Goal: Task Accomplishment & Management: Manage account settings

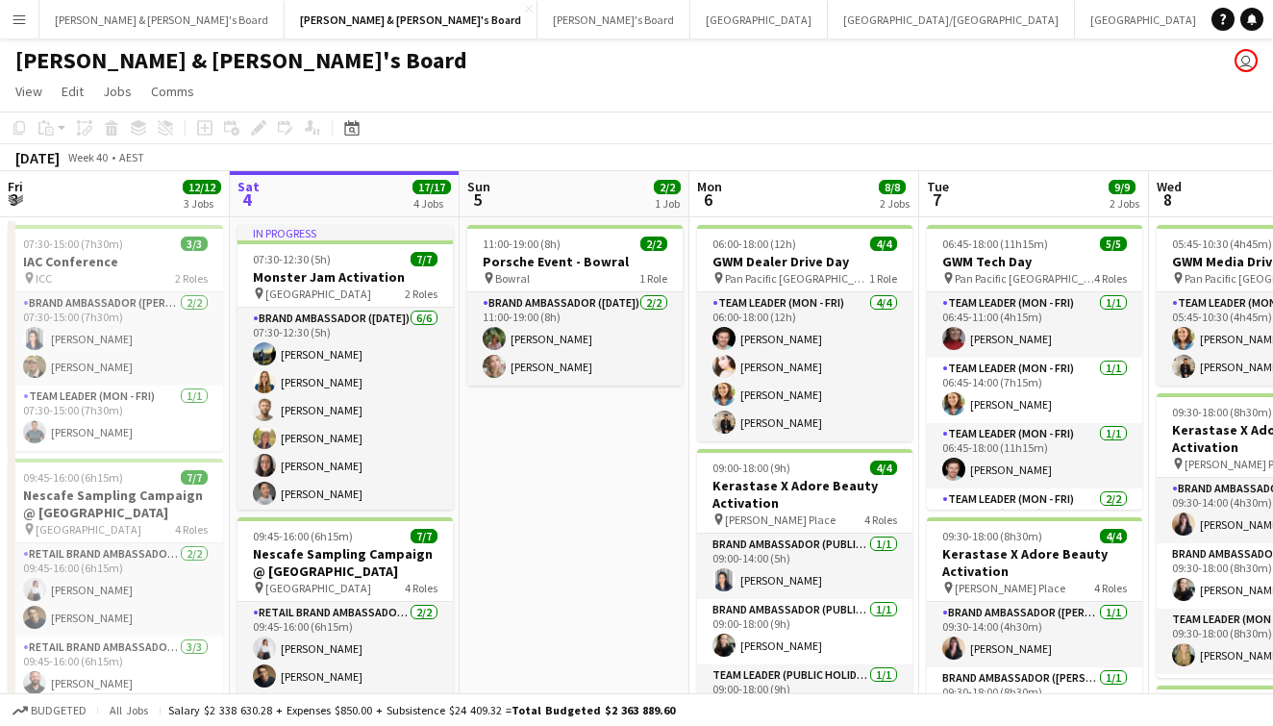
click at [36, 29] on button "Menu" at bounding box center [19, 19] width 38 height 38
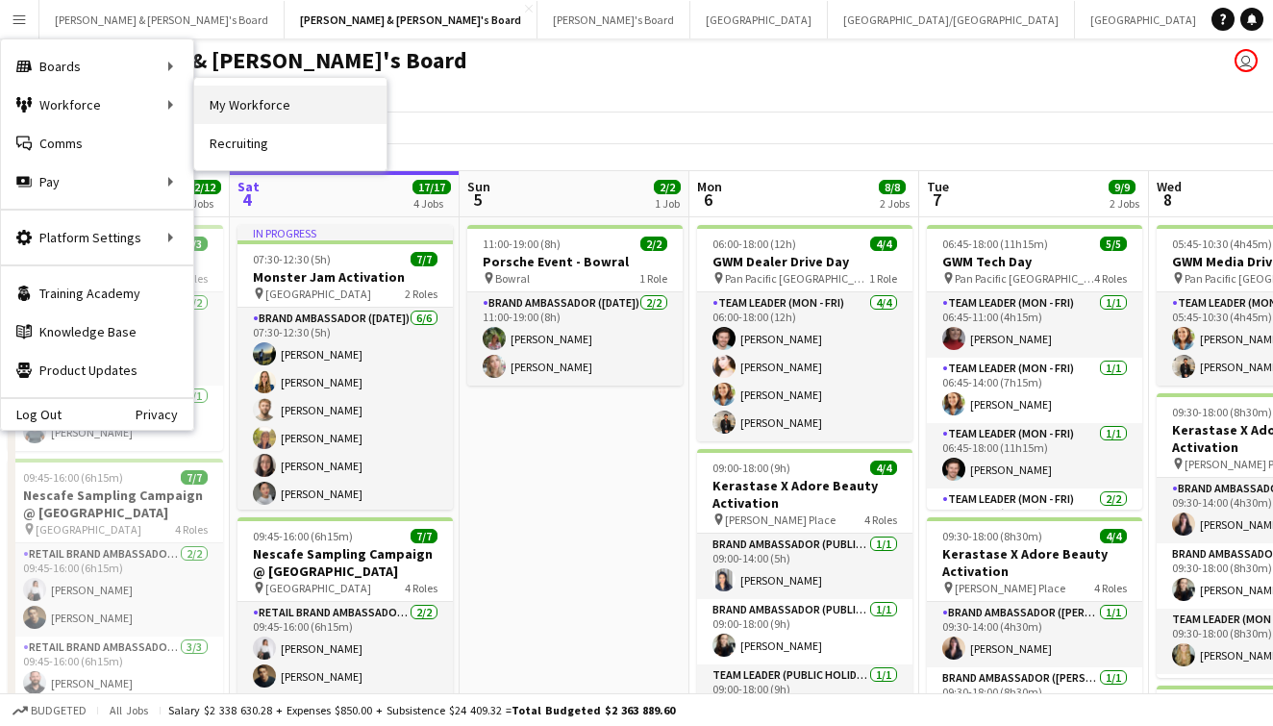
click at [240, 106] on link "My Workforce" at bounding box center [290, 105] width 192 height 38
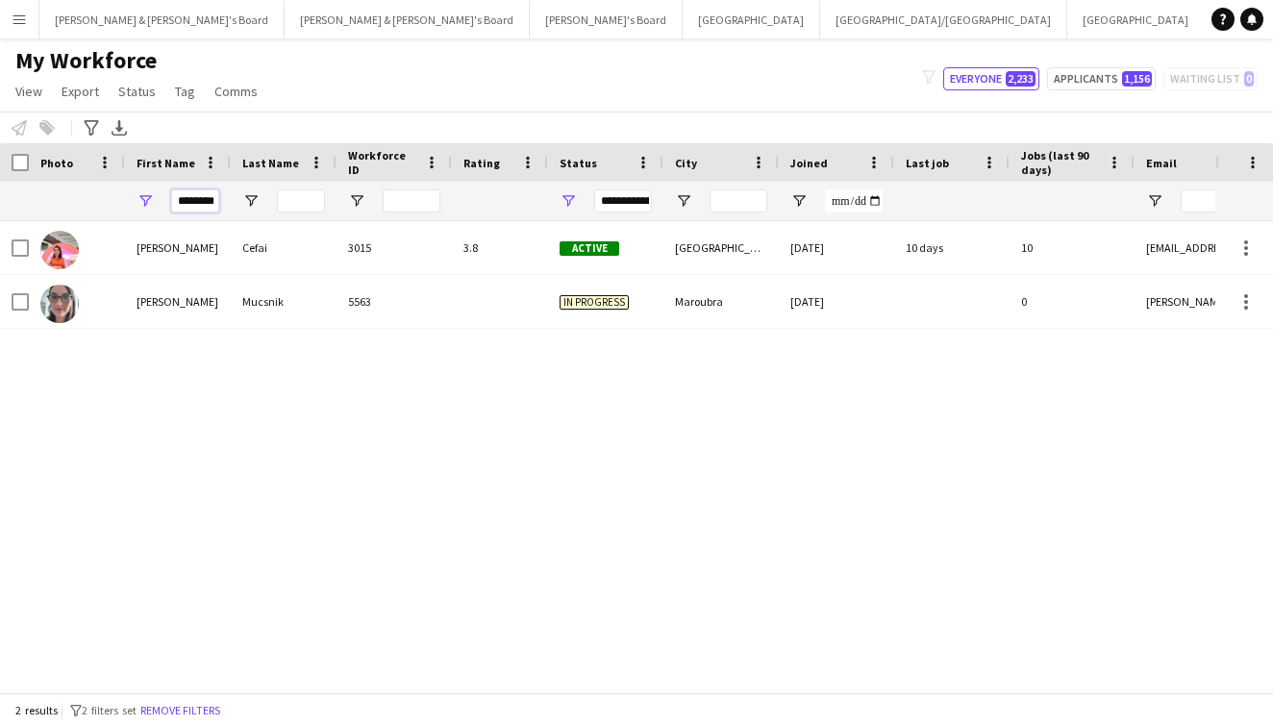
click at [199, 191] on input "********" at bounding box center [195, 200] width 48 height 23
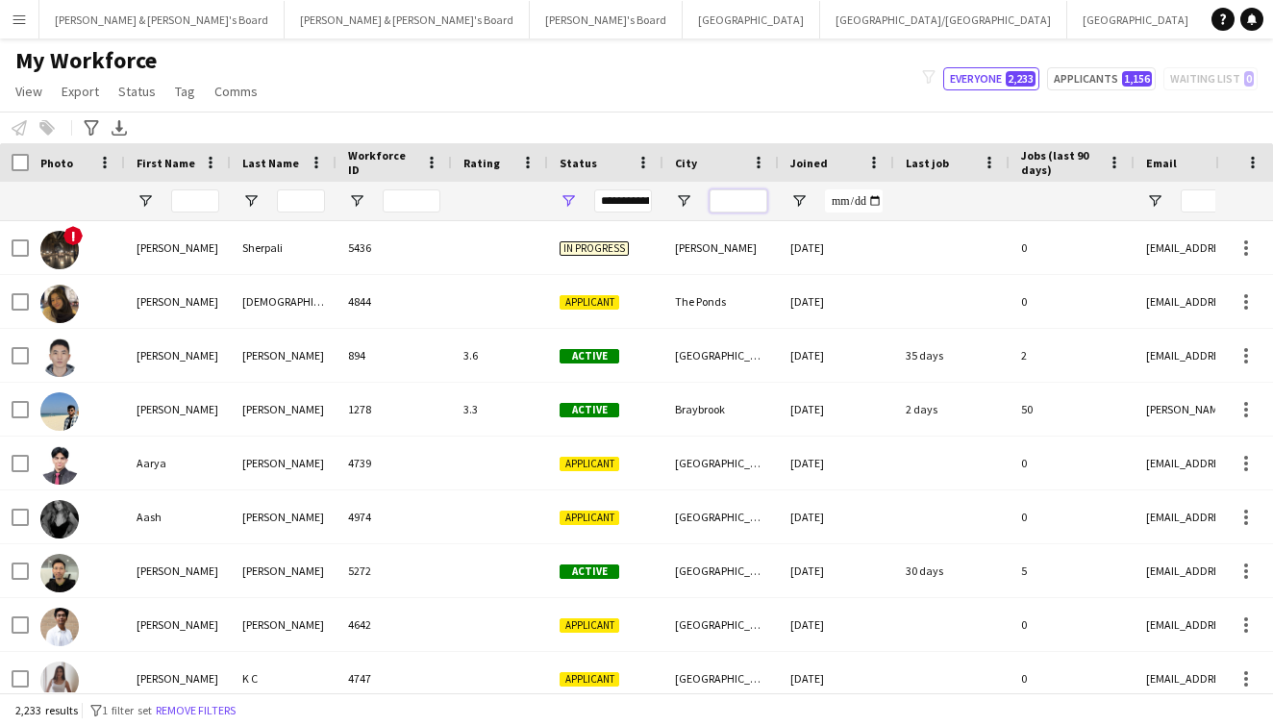
click at [742, 203] on input "City Filter Input" at bounding box center [739, 200] width 58 height 23
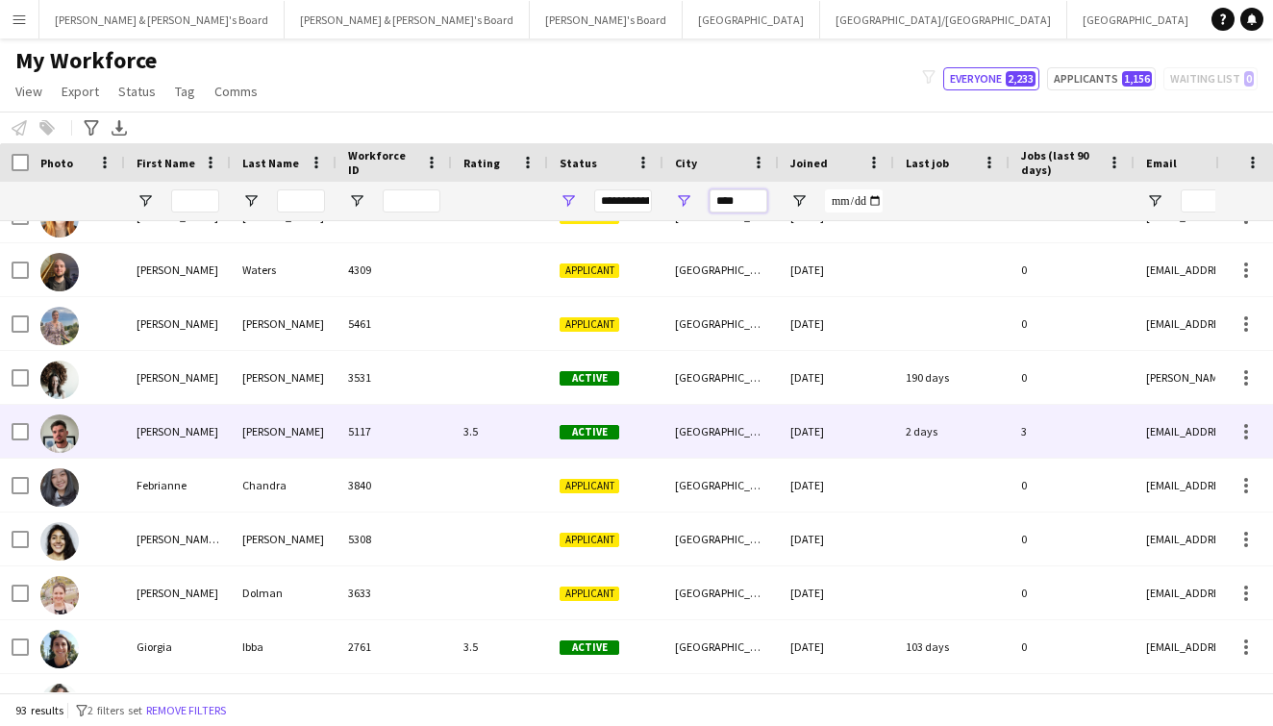
type input "****"
click at [785, 429] on div "[DATE]" at bounding box center [836, 431] width 115 height 53
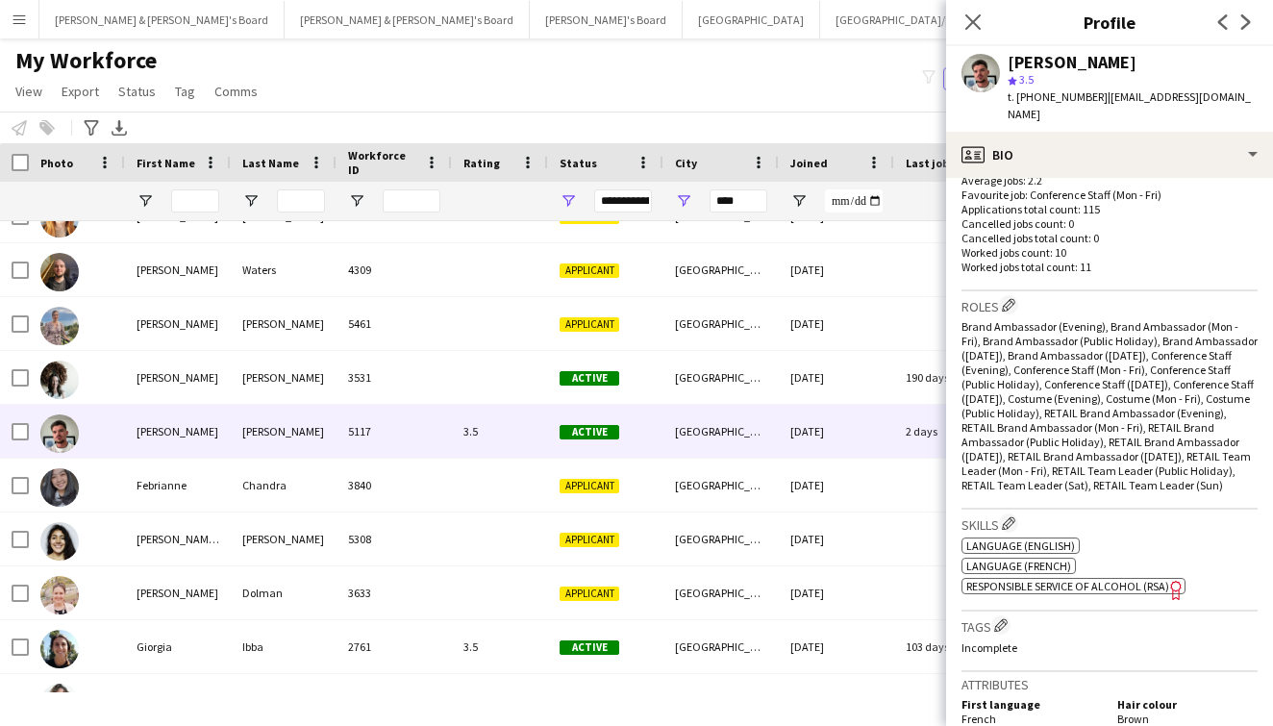
click at [953, 21] on div "Close pop-in" at bounding box center [973, 22] width 54 height 44
click at [964, 21] on app-icon "Close pop-in" at bounding box center [974, 23] width 28 height 28
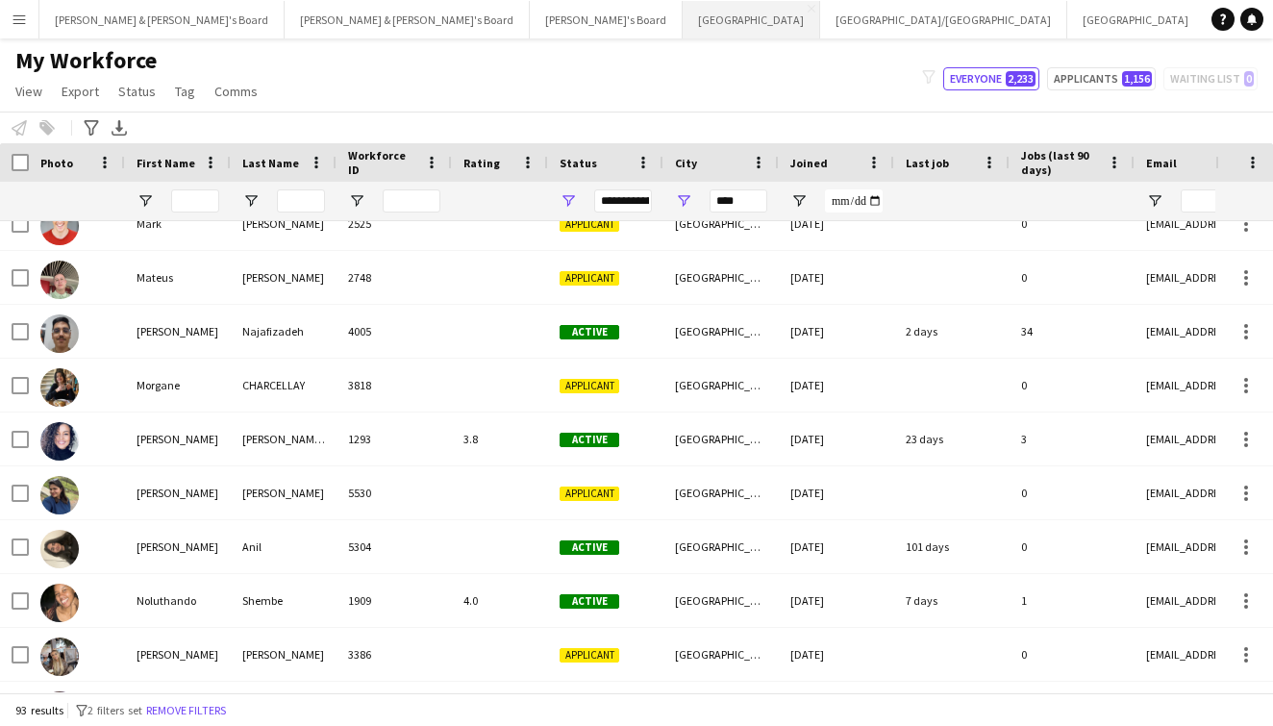
click at [683, 26] on button "Melbourne Close" at bounding box center [752, 20] width 138 height 38
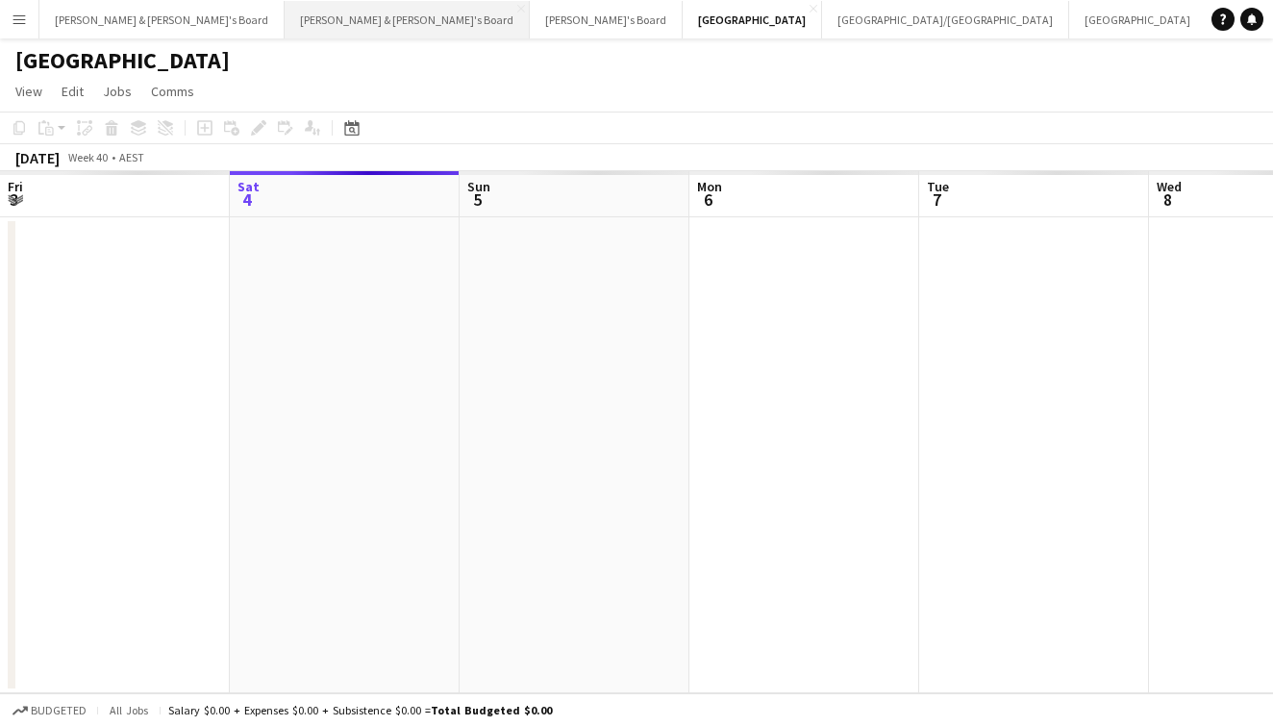
click at [285, 22] on button "[PERSON_NAME] & [PERSON_NAME]'s Board Close" at bounding box center [407, 20] width 245 height 38
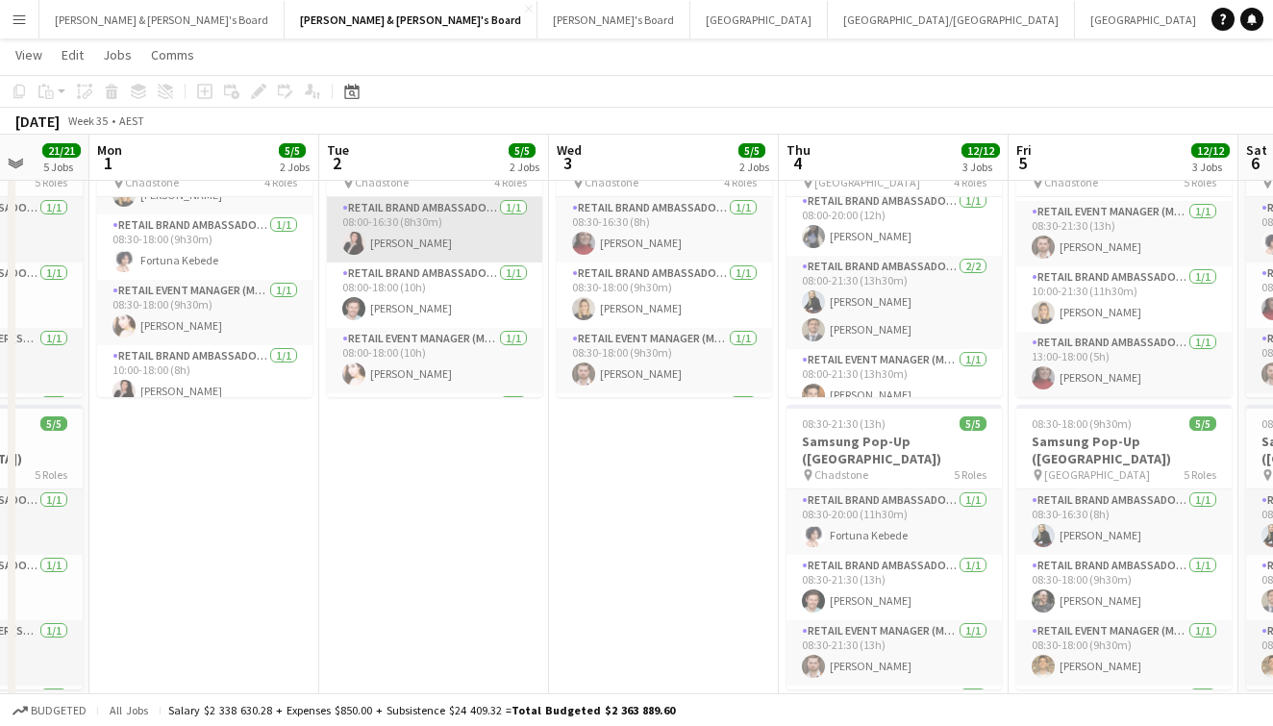
click at [400, 249] on app-card-role "RETAIL Brand Ambassador (Mon - Fri) [DATE] 08:00-16:30 (8h30m) [PERSON_NAME]" at bounding box center [434, 229] width 215 height 65
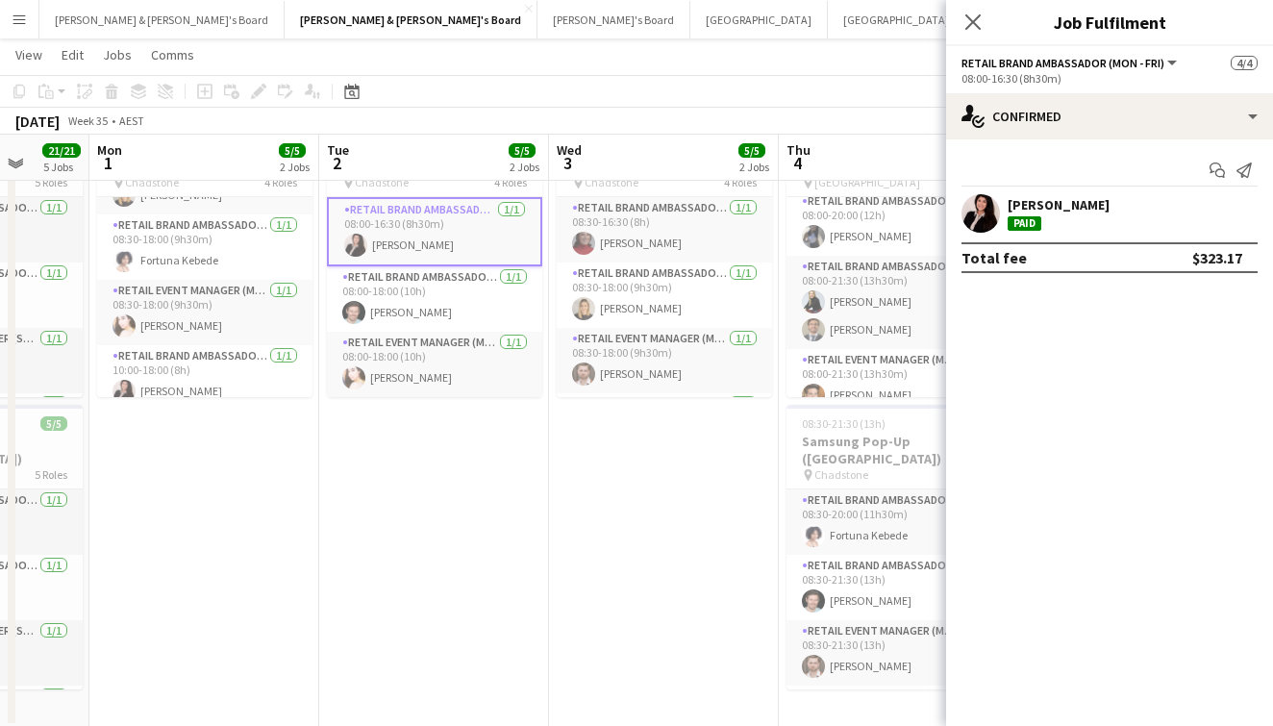
click at [975, 220] on app-user-avatar at bounding box center [981, 213] width 38 height 38
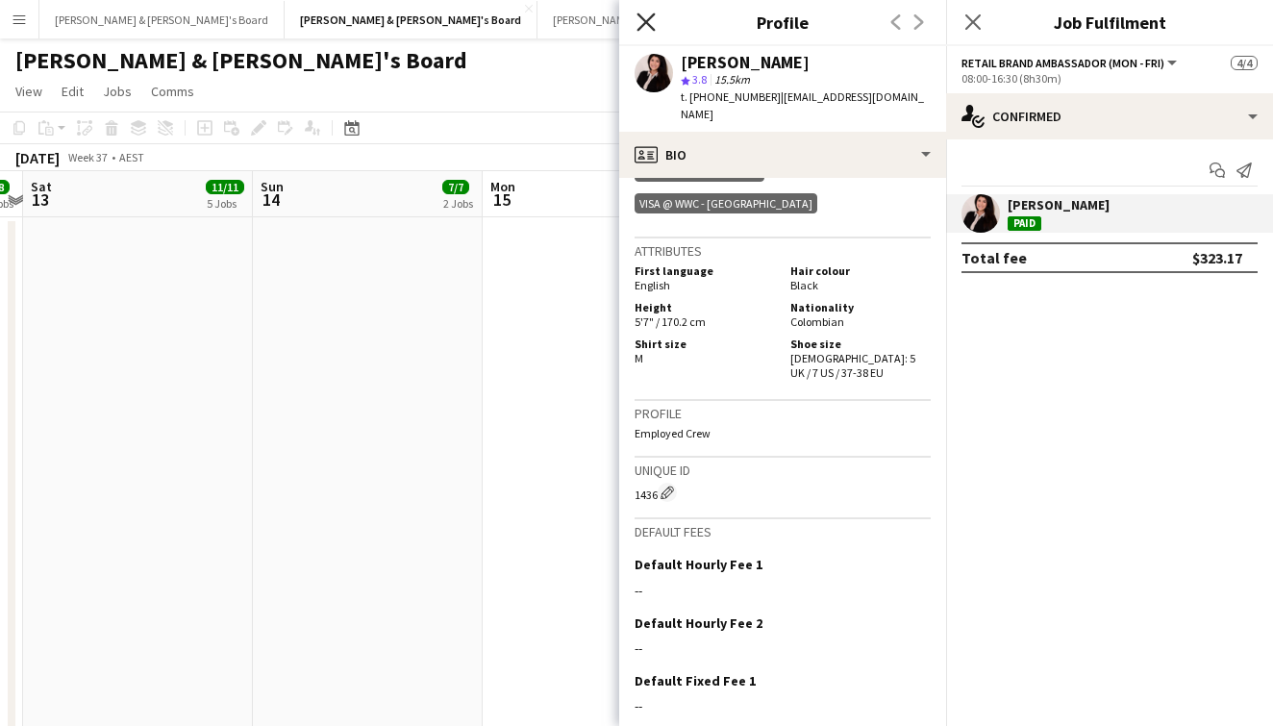
click at [649, 26] on icon at bounding box center [646, 22] width 18 height 18
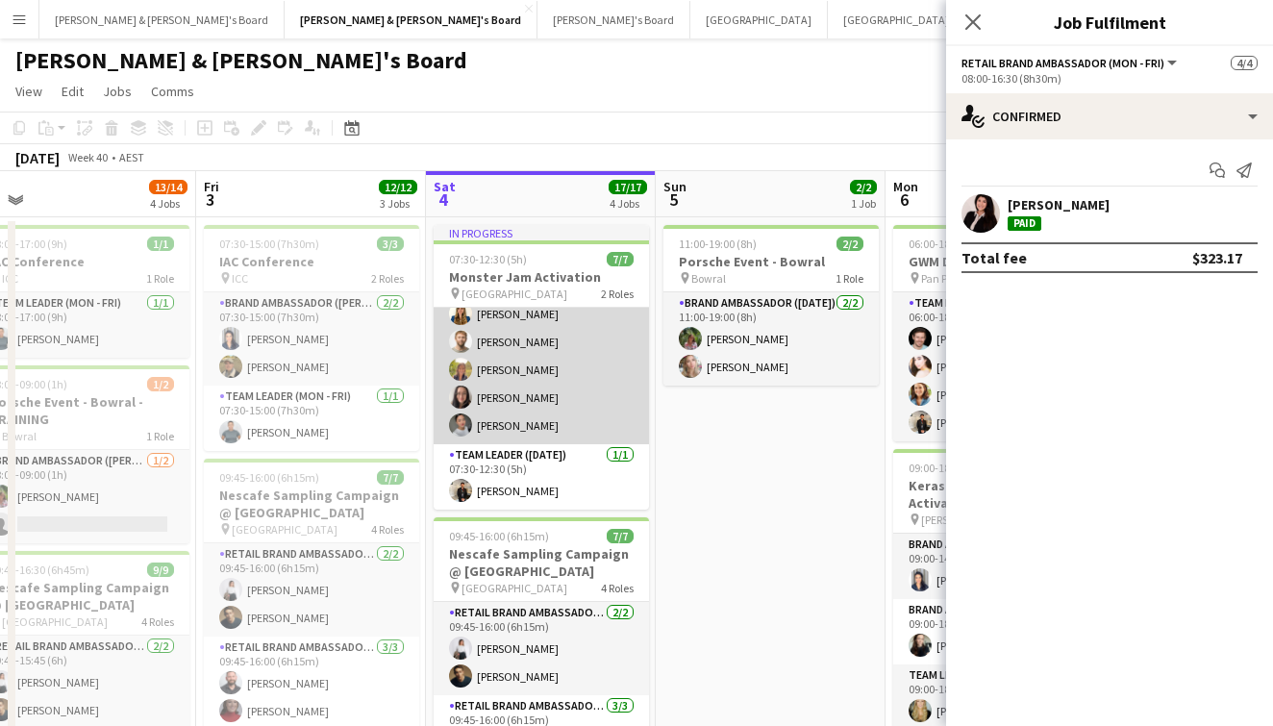
scroll to position [68, 0]
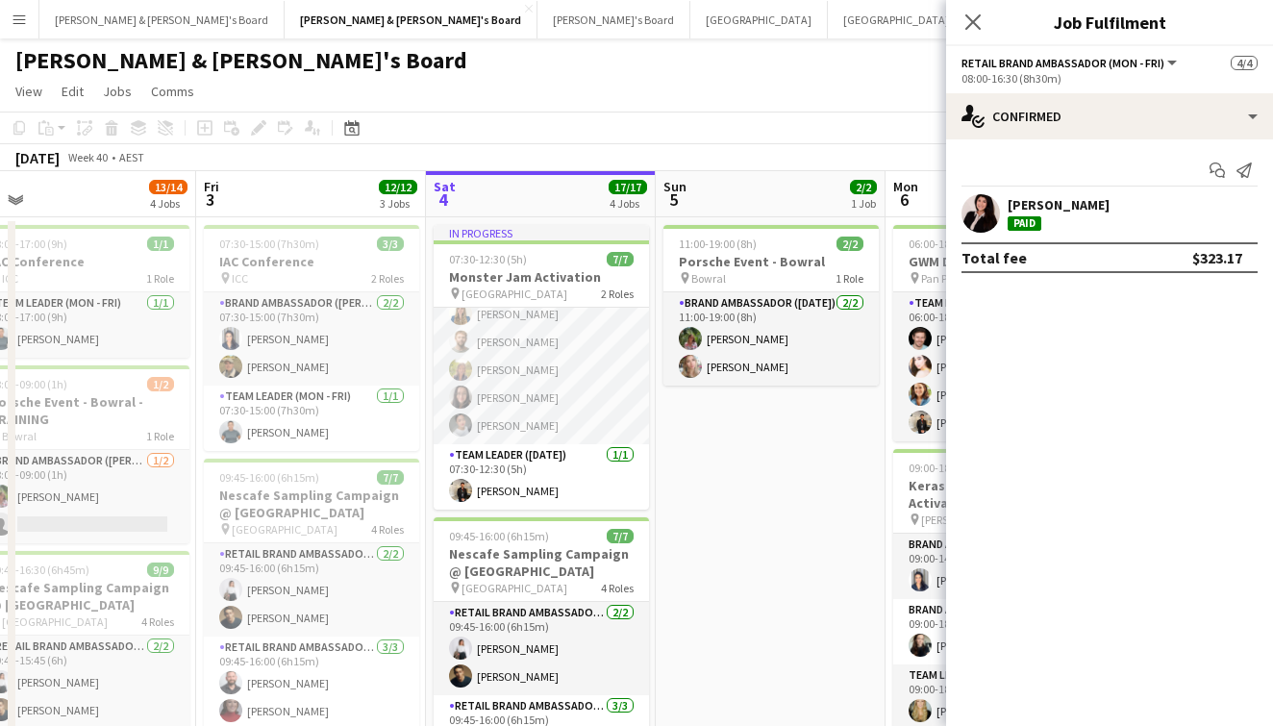
click at [962, 39] on div "Close pop-in" at bounding box center [973, 22] width 54 height 44
click at [962, 21] on app-icon "Close pop-in" at bounding box center [974, 23] width 28 height 28
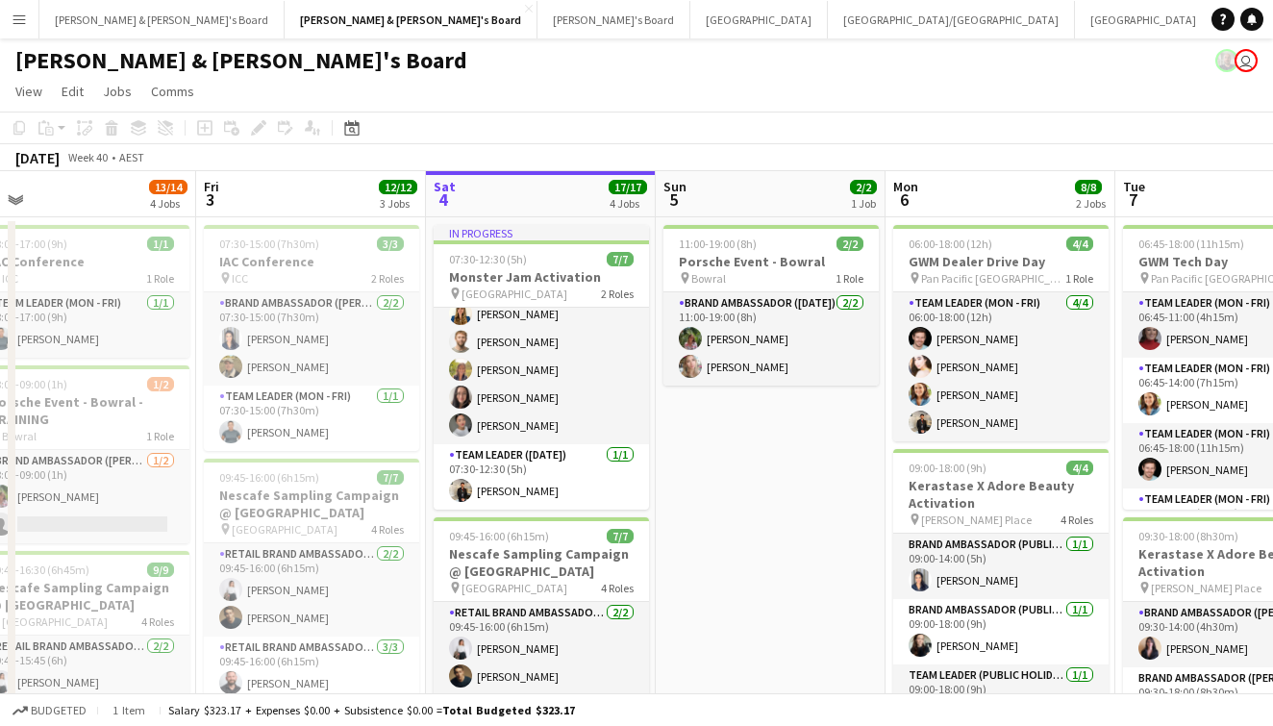
scroll to position [0, 0]
click at [785, 137] on app-toolbar "Copy Paste Paste Command V Paste with crew Command Shift V Paste linked Job [GE…" at bounding box center [636, 128] width 1273 height 33
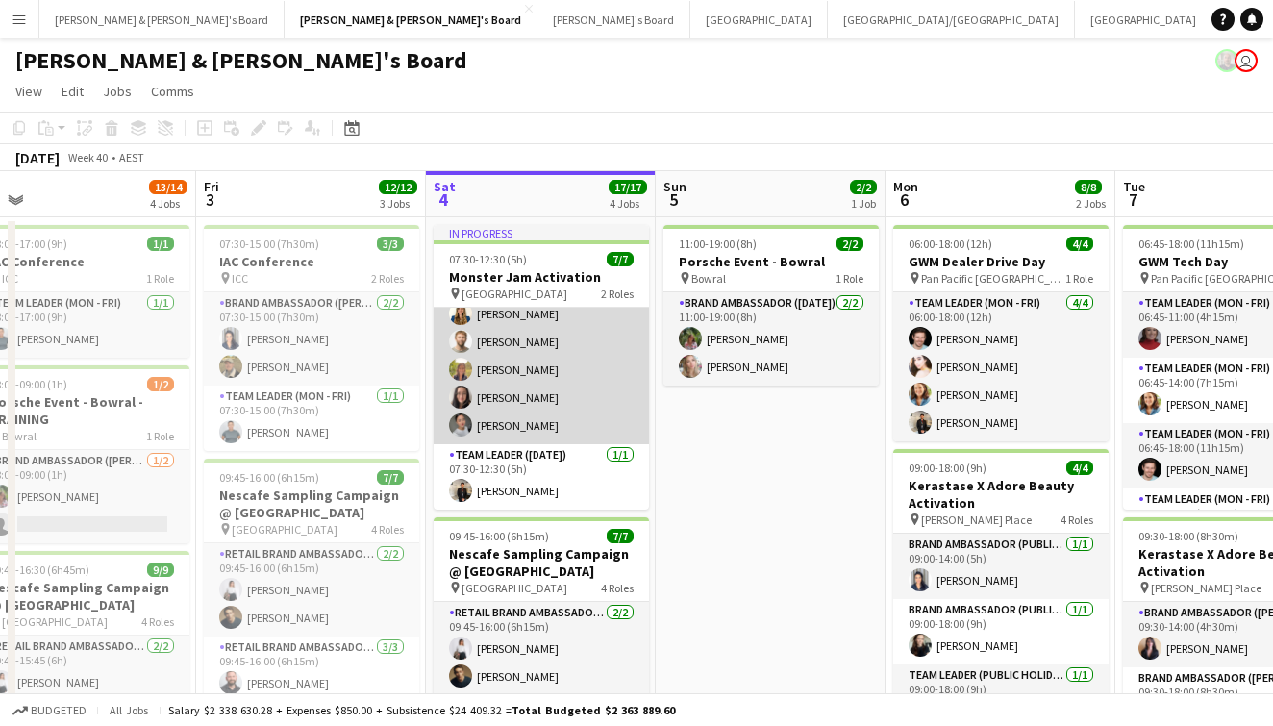
click at [606, 433] on app-card-role "Brand Ambassador ([DATE]) [DATE] 07:30-12:30 (5h) [PERSON_NAME] [PERSON_NAME] […" at bounding box center [541, 341] width 215 height 205
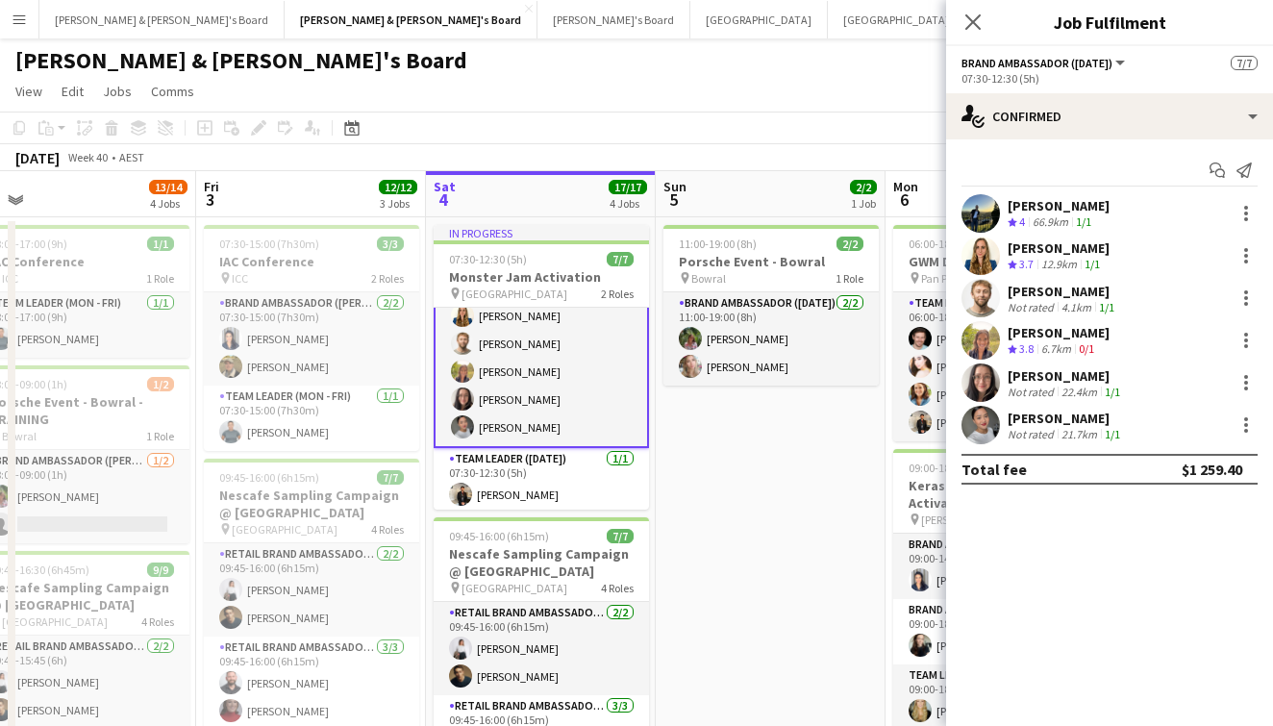
click at [984, 380] on app-user-avatar at bounding box center [981, 382] width 38 height 38
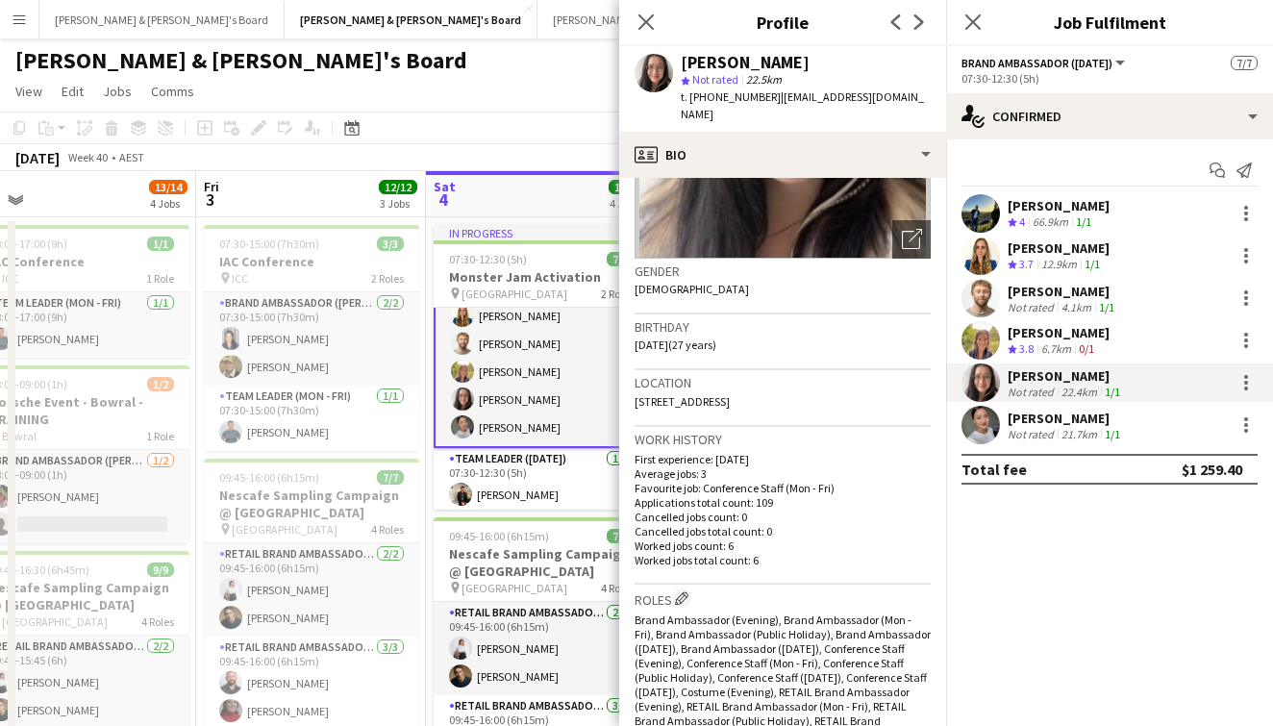
scroll to position [238, 0]
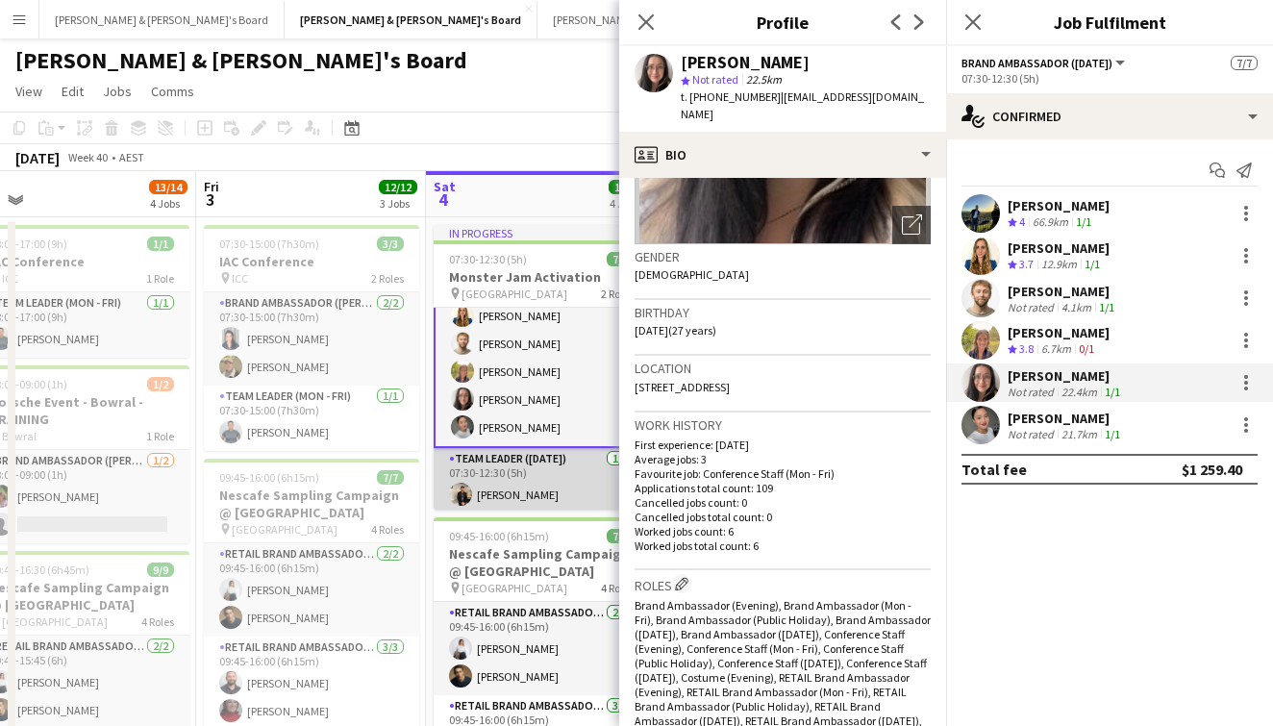
click at [567, 489] on app-card-role "Team Leader ([DATE]) [DATE] 07:30-12:30 (5h) [PERSON_NAME]" at bounding box center [541, 480] width 215 height 65
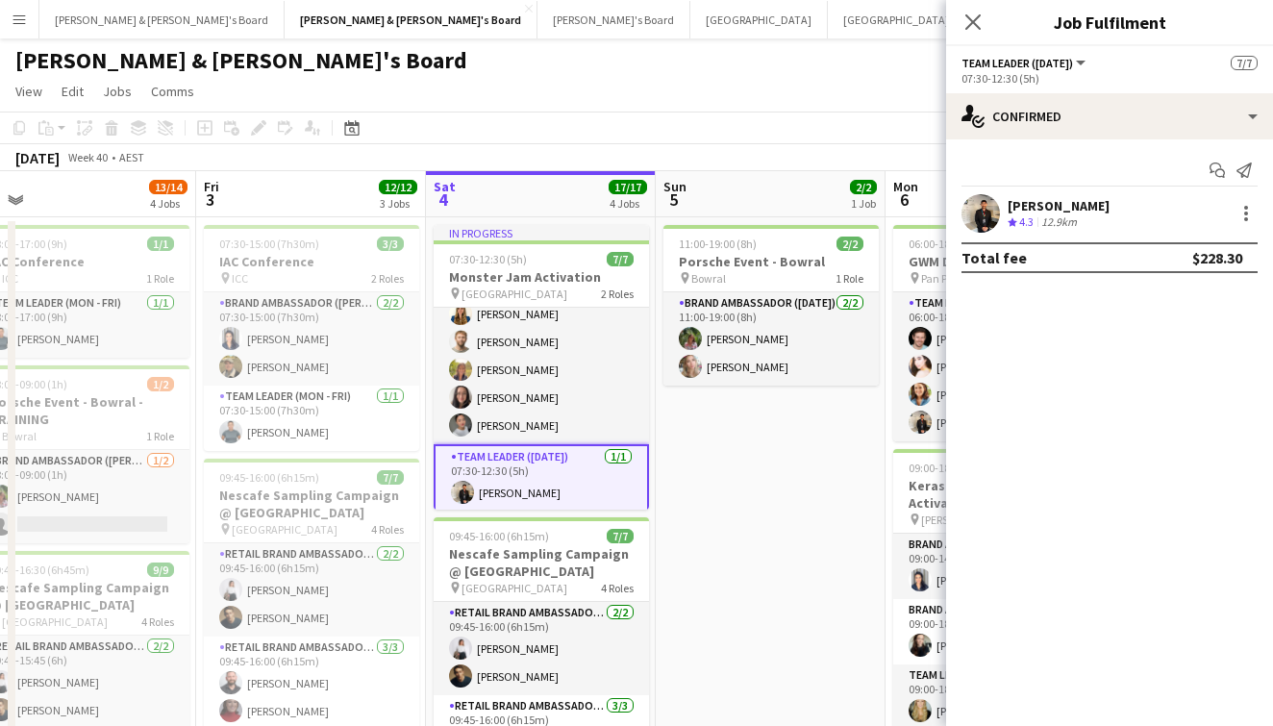
click at [972, 214] on app-user-avatar at bounding box center [981, 213] width 38 height 38
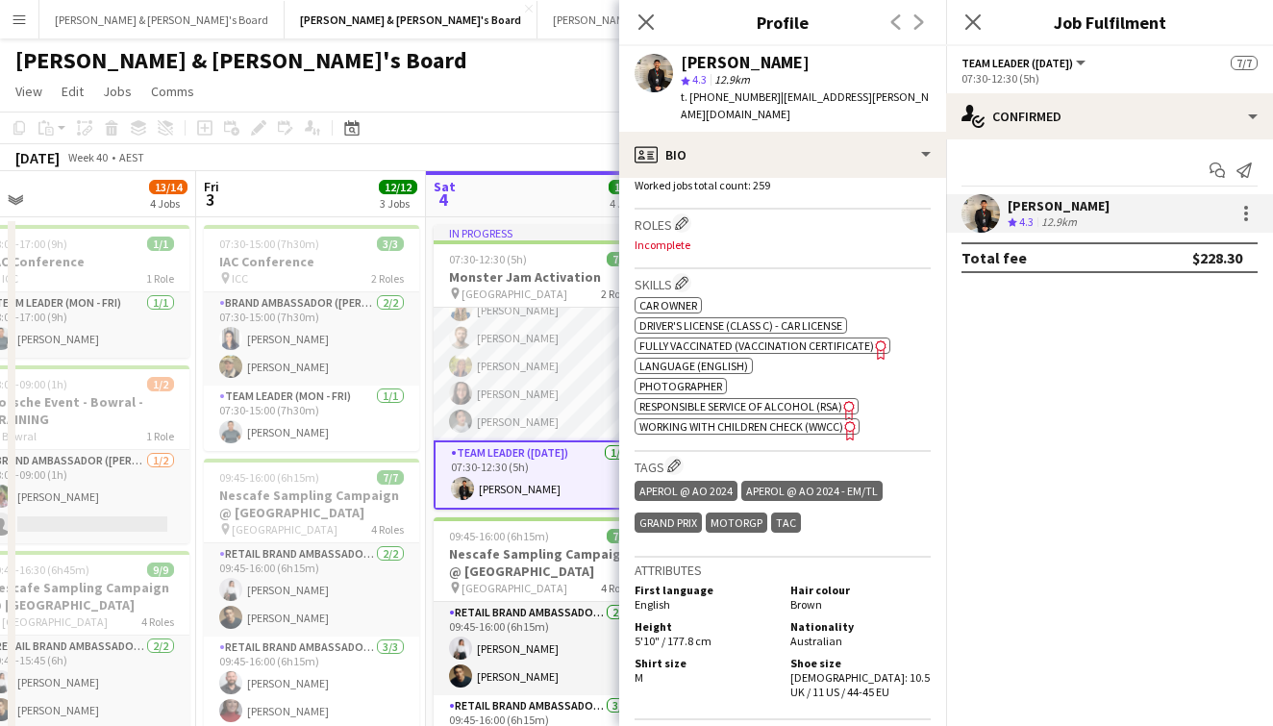
scroll to position [72, 0]
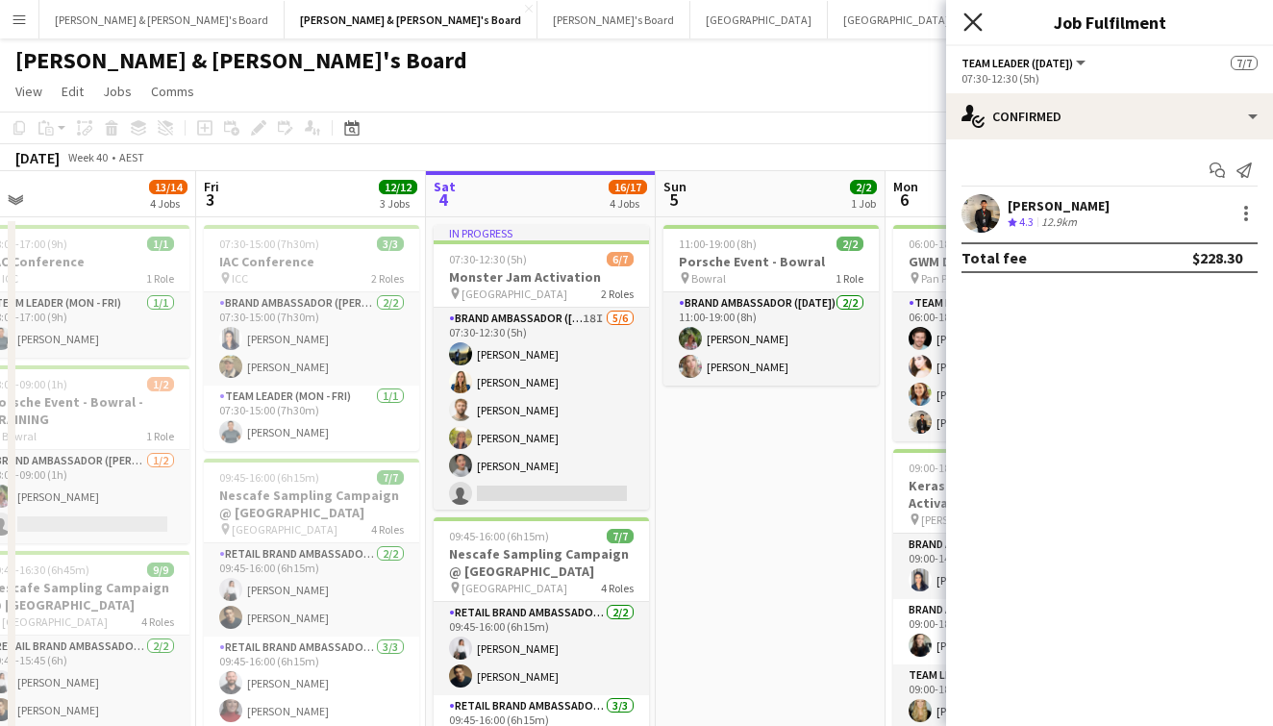
click at [974, 16] on icon "Close pop-in" at bounding box center [972, 22] width 18 height 18
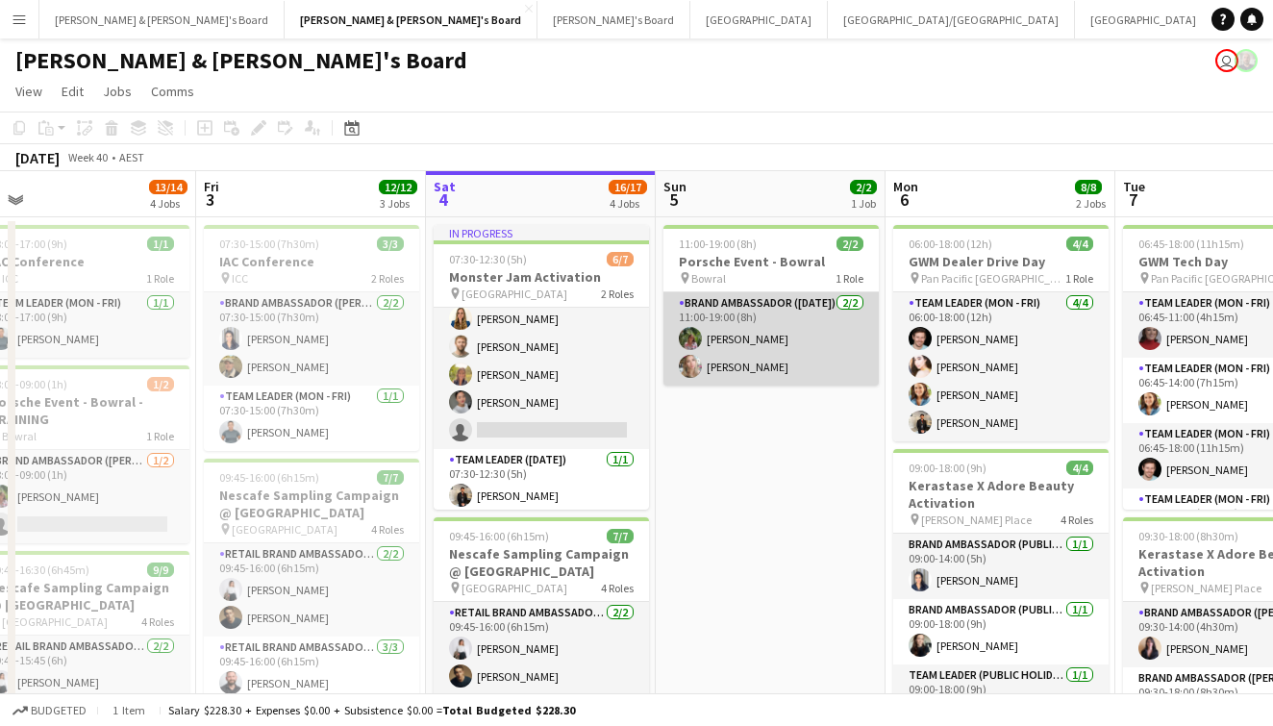
scroll to position [0, 0]
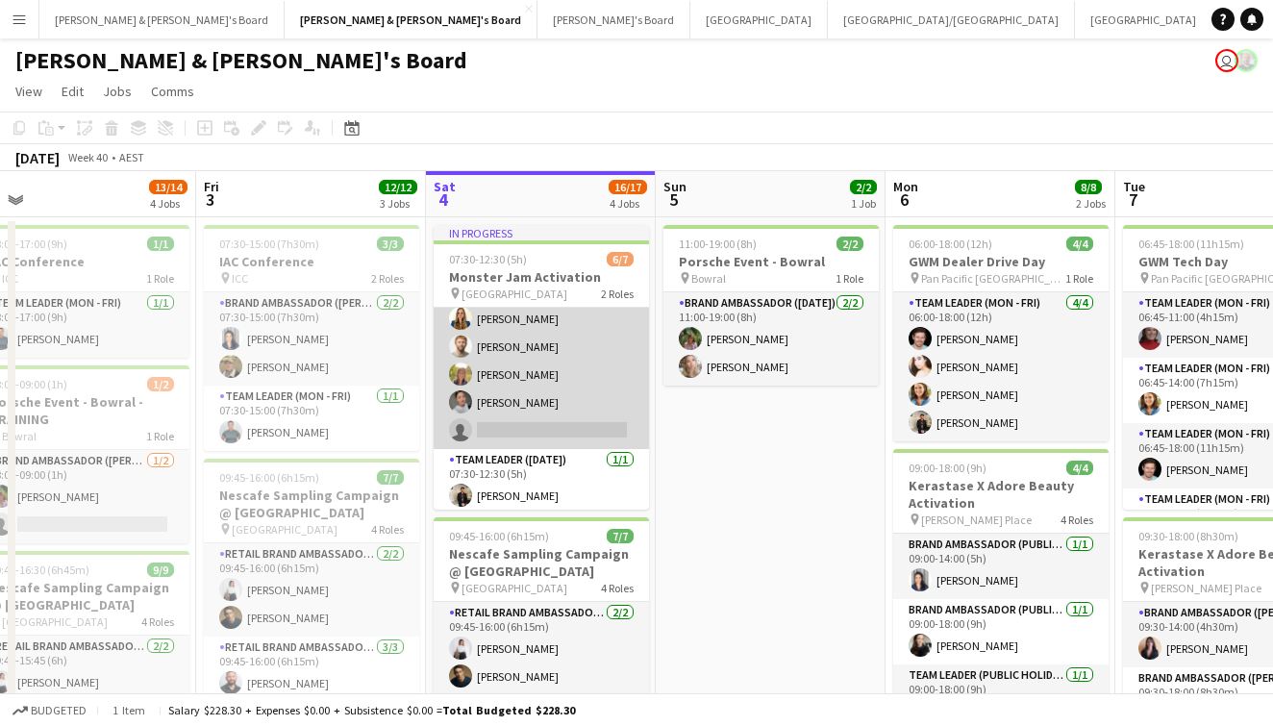
click at [563, 432] on app-card-role "Brand Ambassador ([DATE]) 18I [DATE] 07:30-12:30 (5h) [PERSON_NAME] [PERSON_NAM…" at bounding box center [541, 346] width 215 height 205
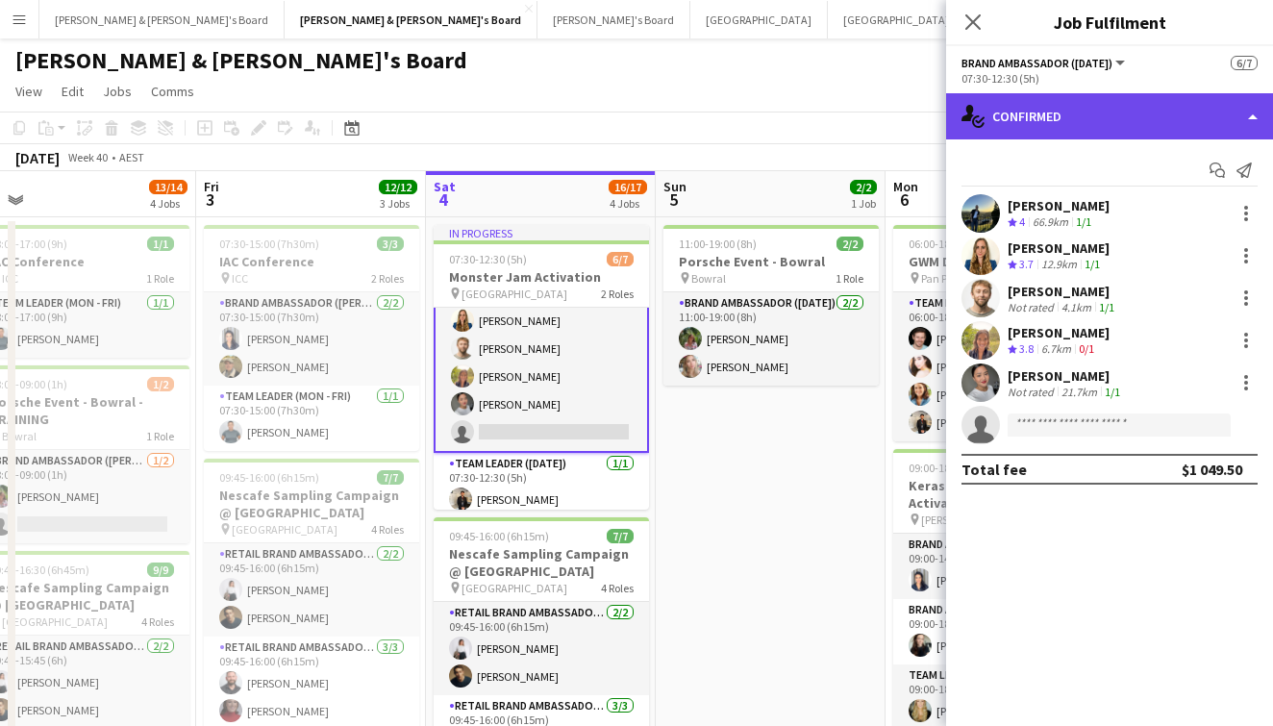
click at [1088, 126] on div "single-neutral-actions-check-2 Confirmed" at bounding box center [1109, 116] width 327 height 46
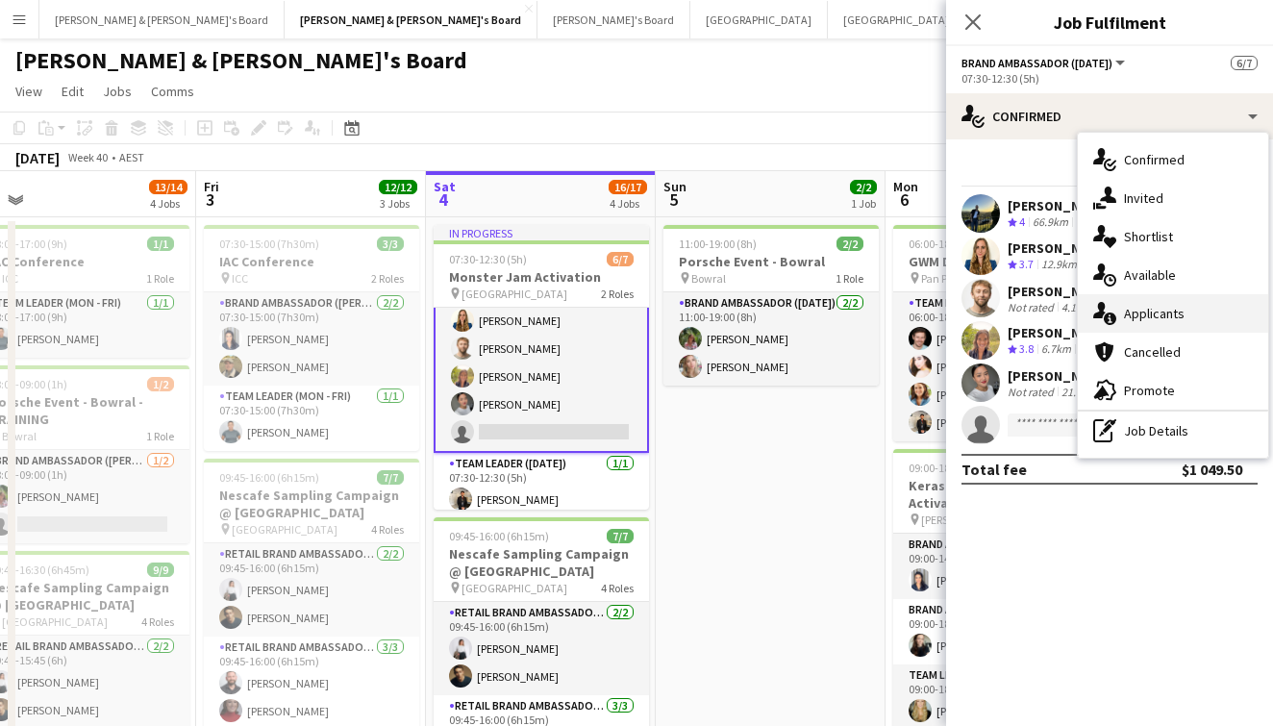
click at [1110, 315] on icon "single-neutral-actions-information" at bounding box center [1104, 313] width 23 height 23
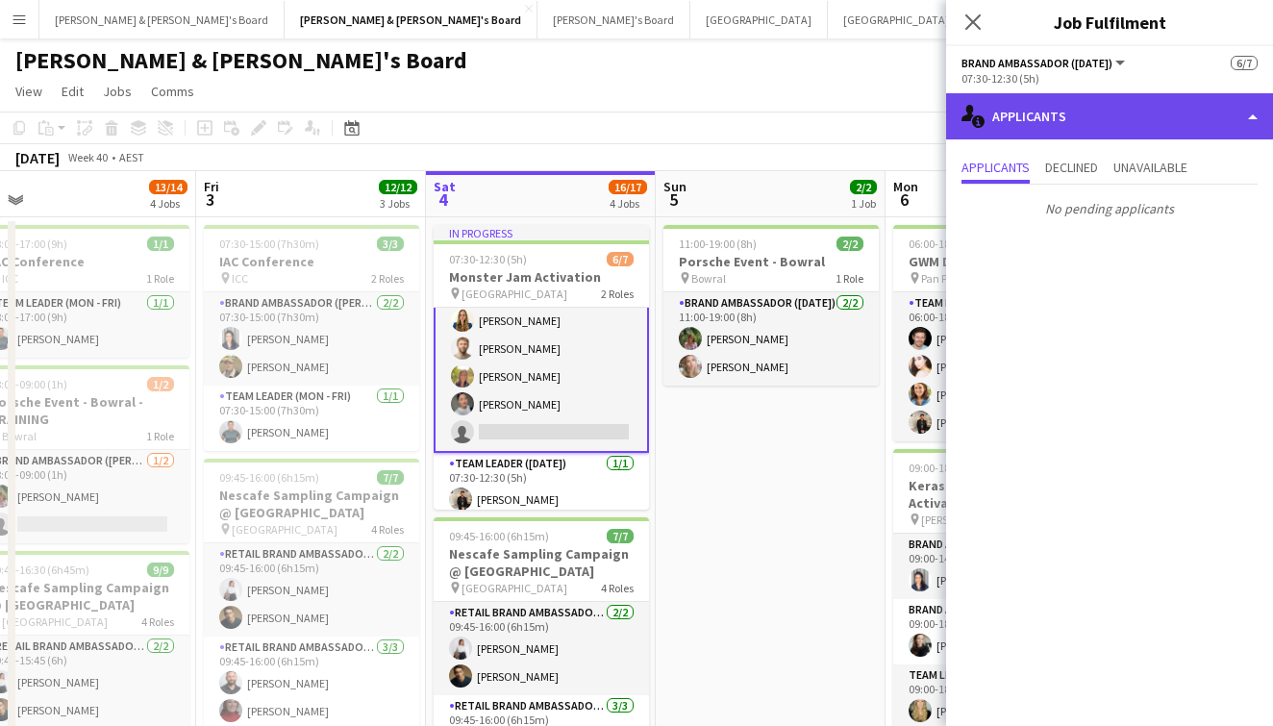
click at [1033, 95] on div "single-neutral-actions-information Applicants" at bounding box center [1109, 116] width 327 height 46
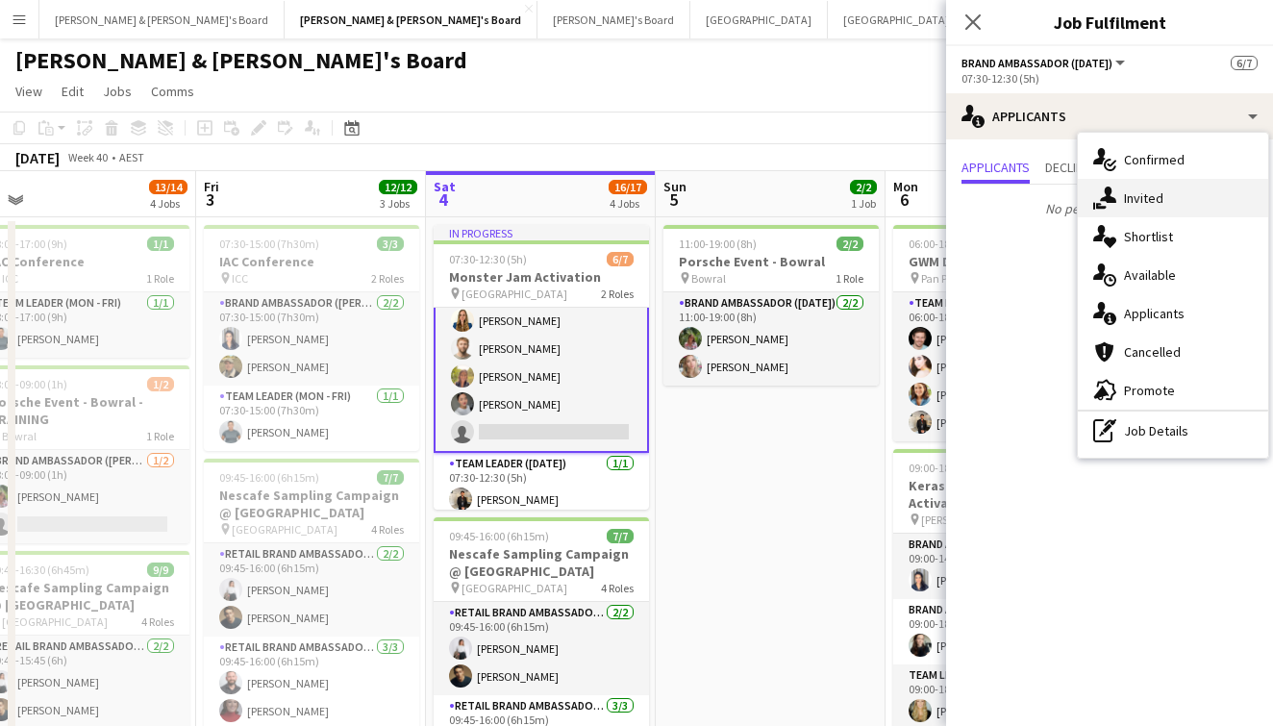
click at [1139, 199] on span "Invited" at bounding box center [1143, 197] width 39 height 17
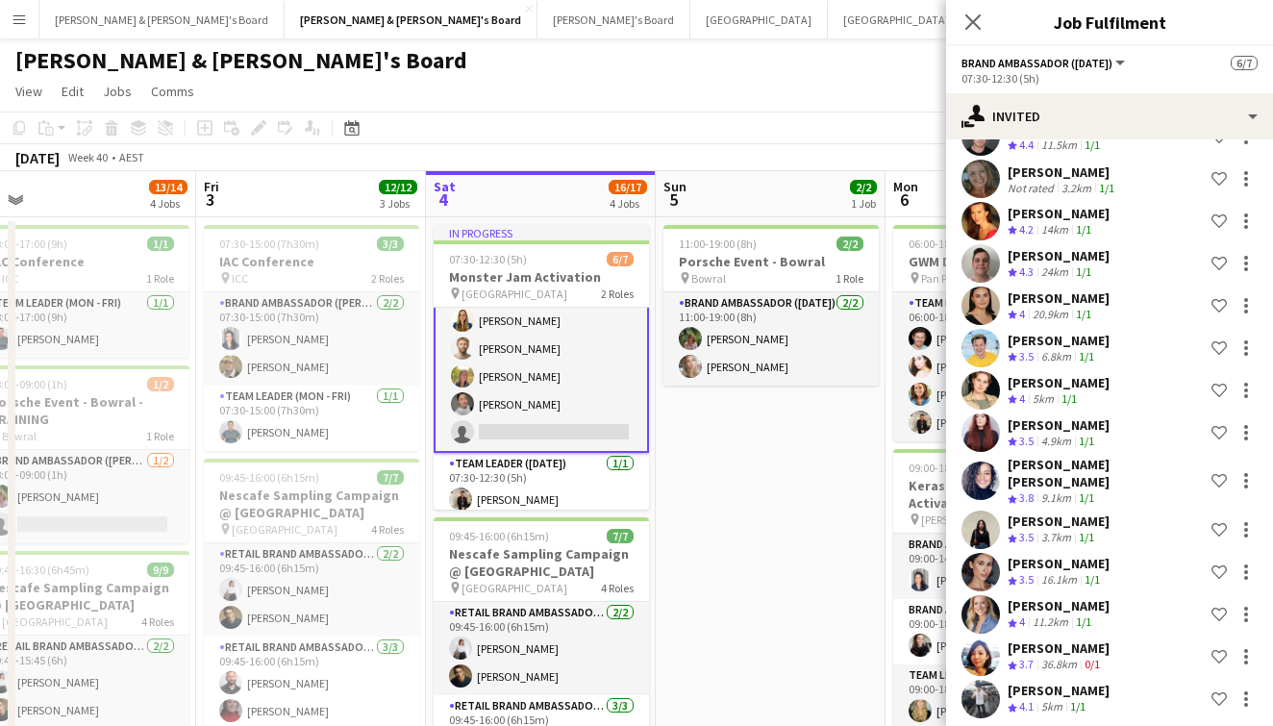
scroll to position [346, 0]
click at [981, 14] on icon at bounding box center [972, 22] width 18 height 18
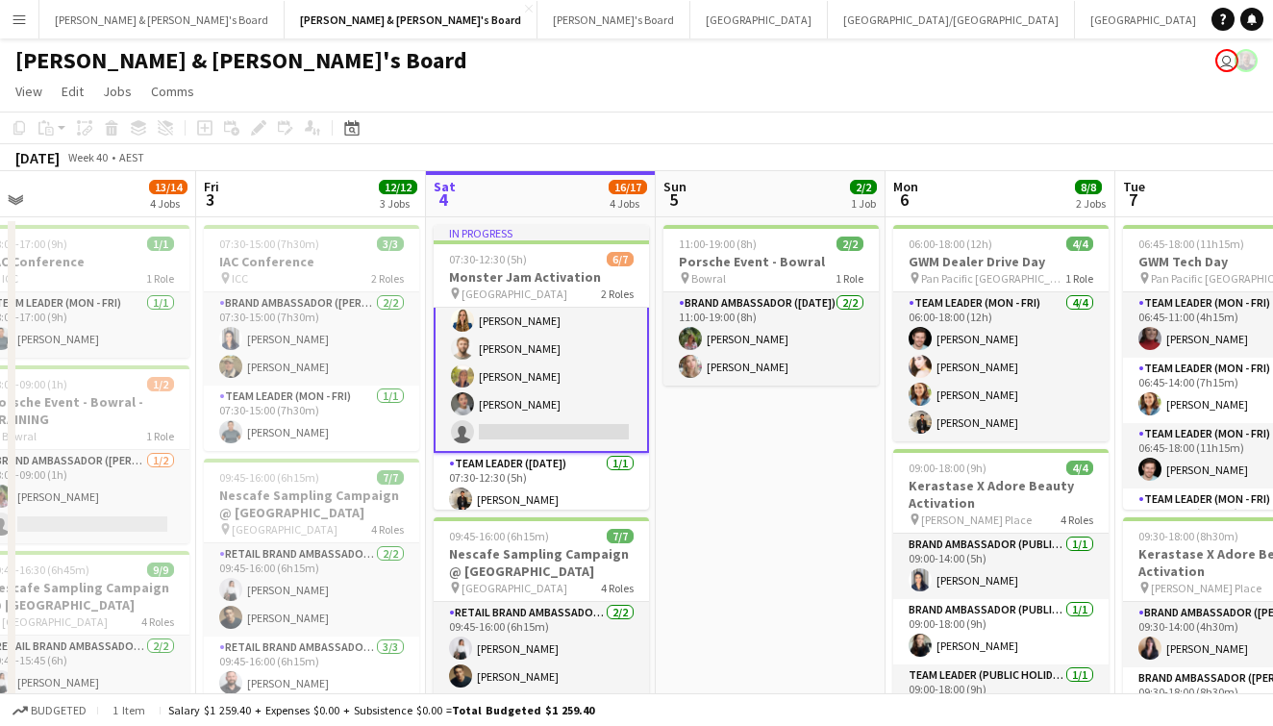
click at [922, 88] on app-page-menu "View Day view expanded Day view collapsed Month view Date picker Jump to [DATE]…" at bounding box center [636, 93] width 1273 height 37
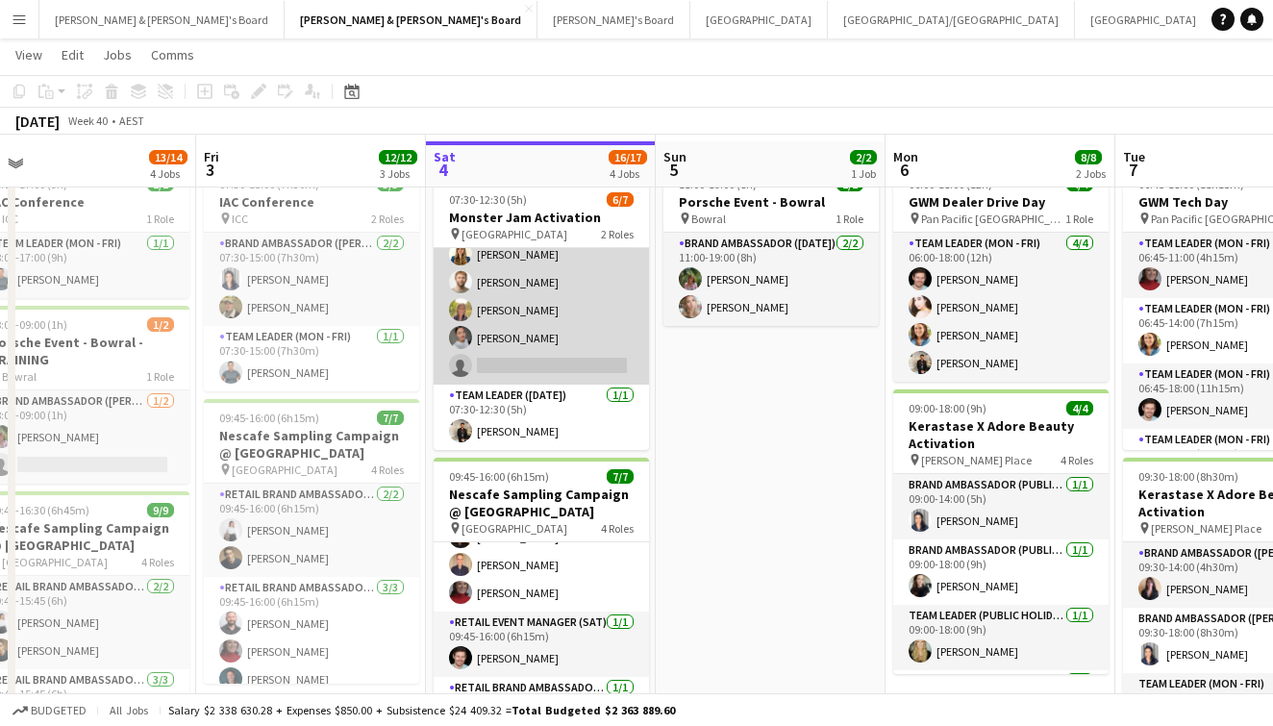
scroll to position [53, 0]
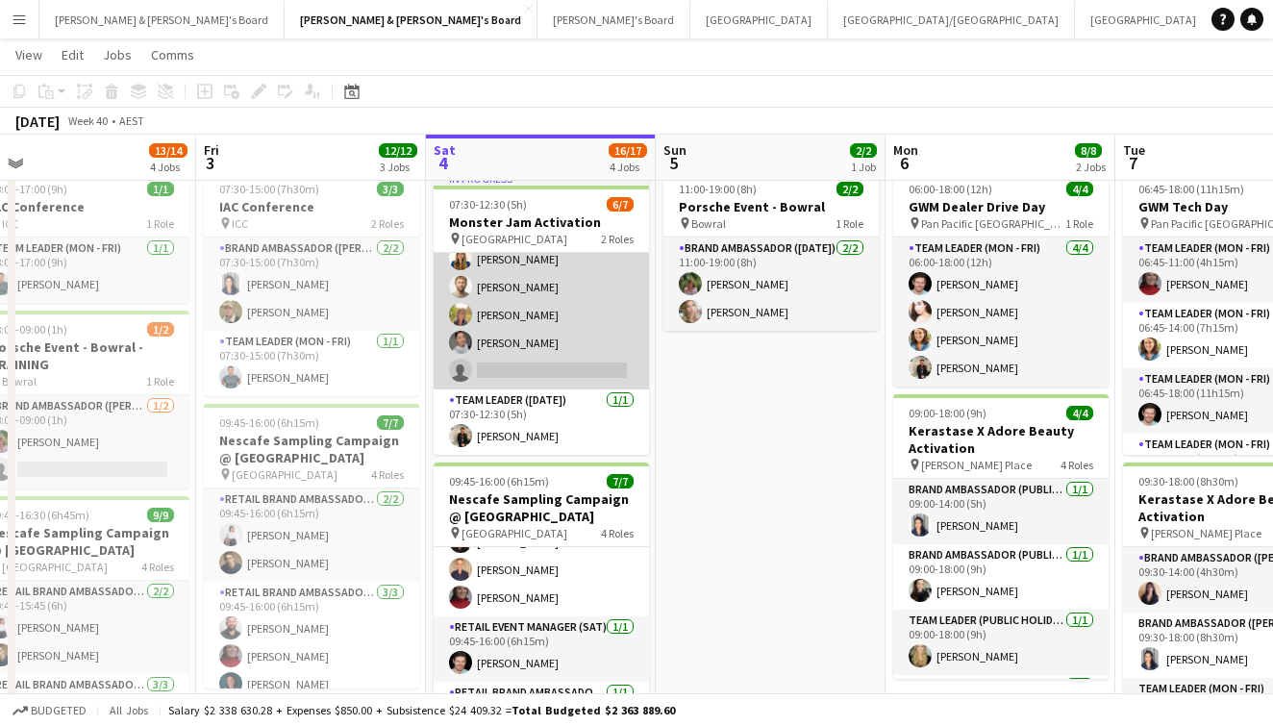
click at [543, 275] on app-card-role "Brand Ambassador ([DATE]) 18I [DATE] 07:30-12:30 (5h) [PERSON_NAME] [PERSON_NAM…" at bounding box center [541, 287] width 215 height 205
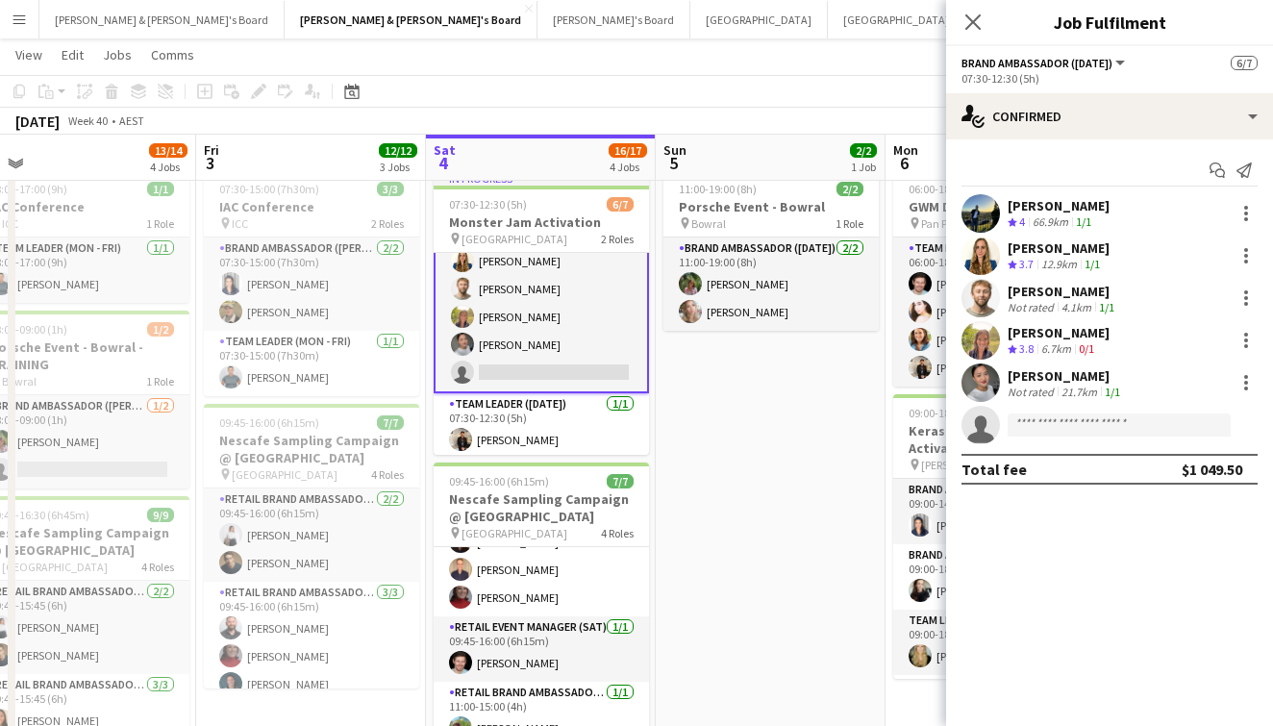
click at [987, 202] on app-user-avatar at bounding box center [981, 213] width 38 height 38
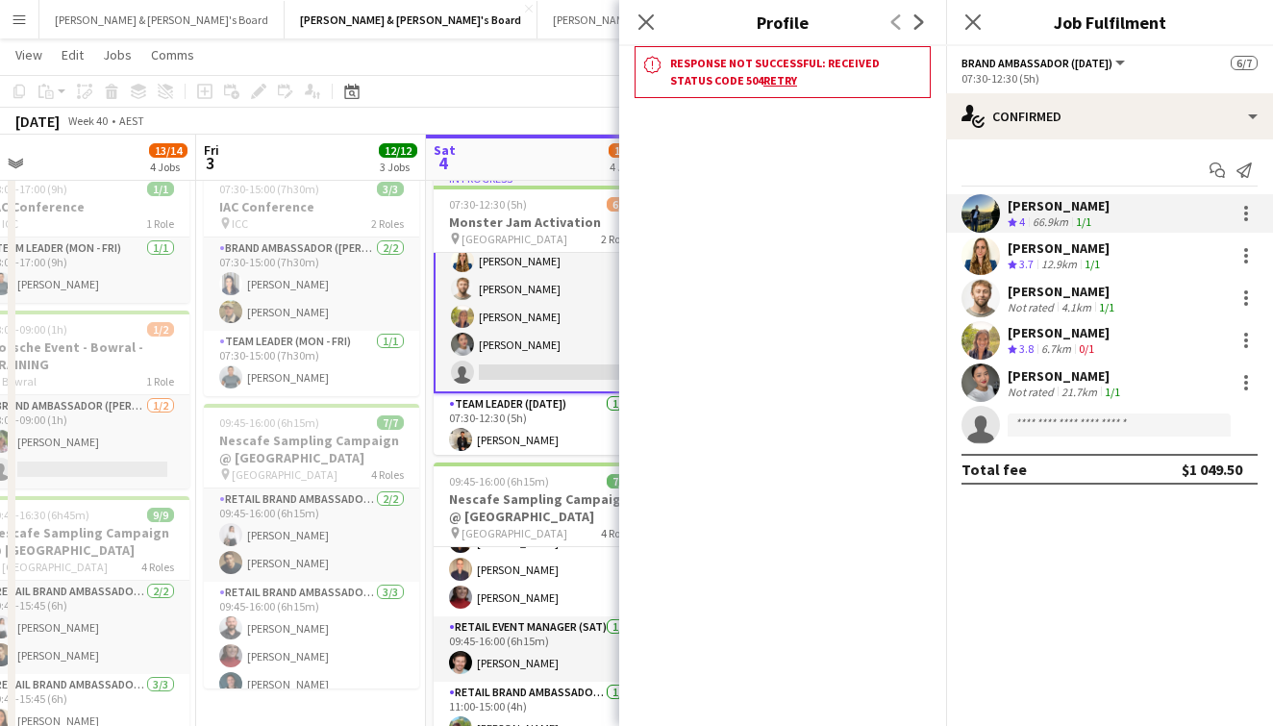
click at [982, 255] on app-user-avatar at bounding box center [981, 256] width 38 height 38
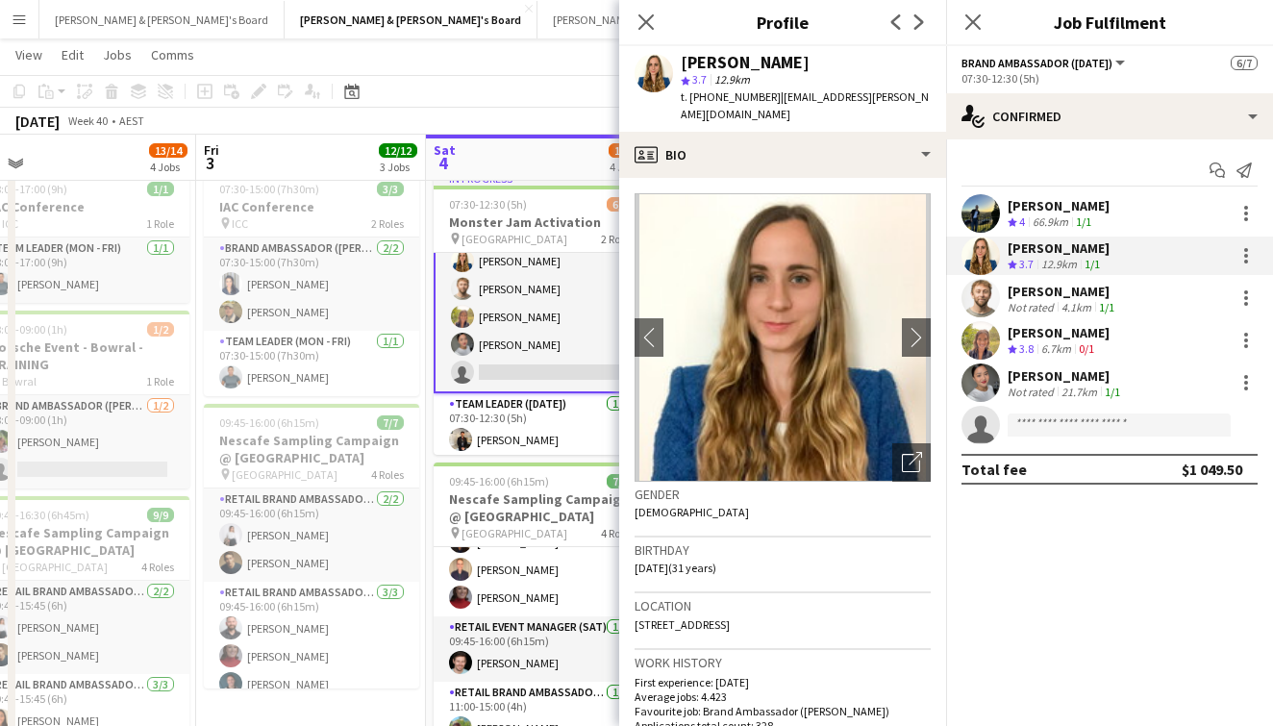
click at [976, 303] on app-user-avatar at bounding box center [981, 298] width 38 height 38
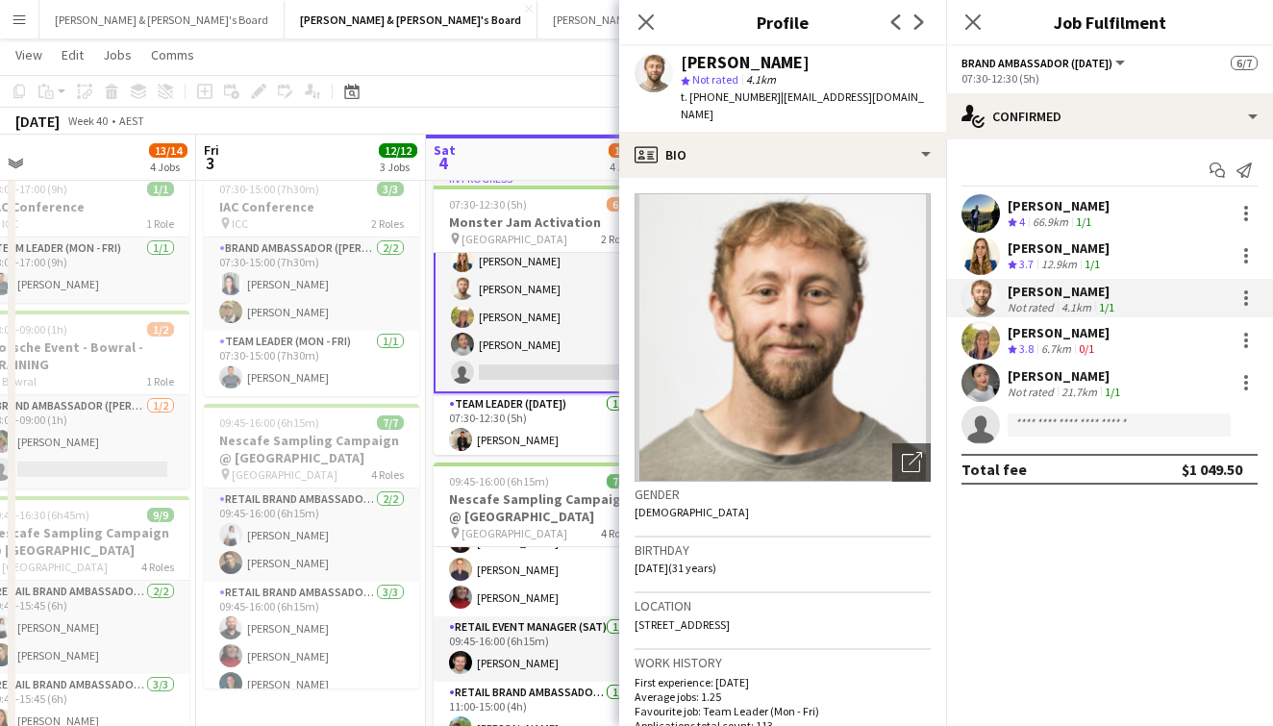
click at [989, 342] on app-user-avatar at bounding box center [981, 340] width 38 height 38
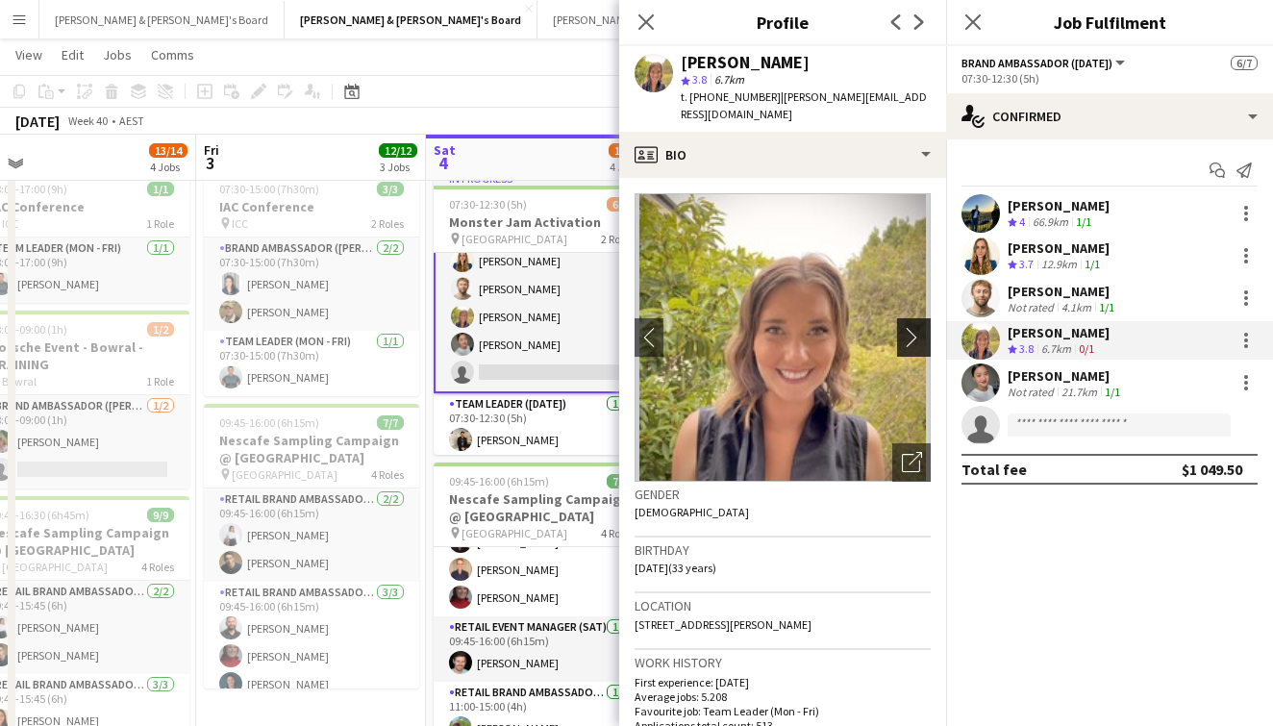
click at [915, 329] on button "chevron-right" at bounding box center [916, 337] width 38 height 38
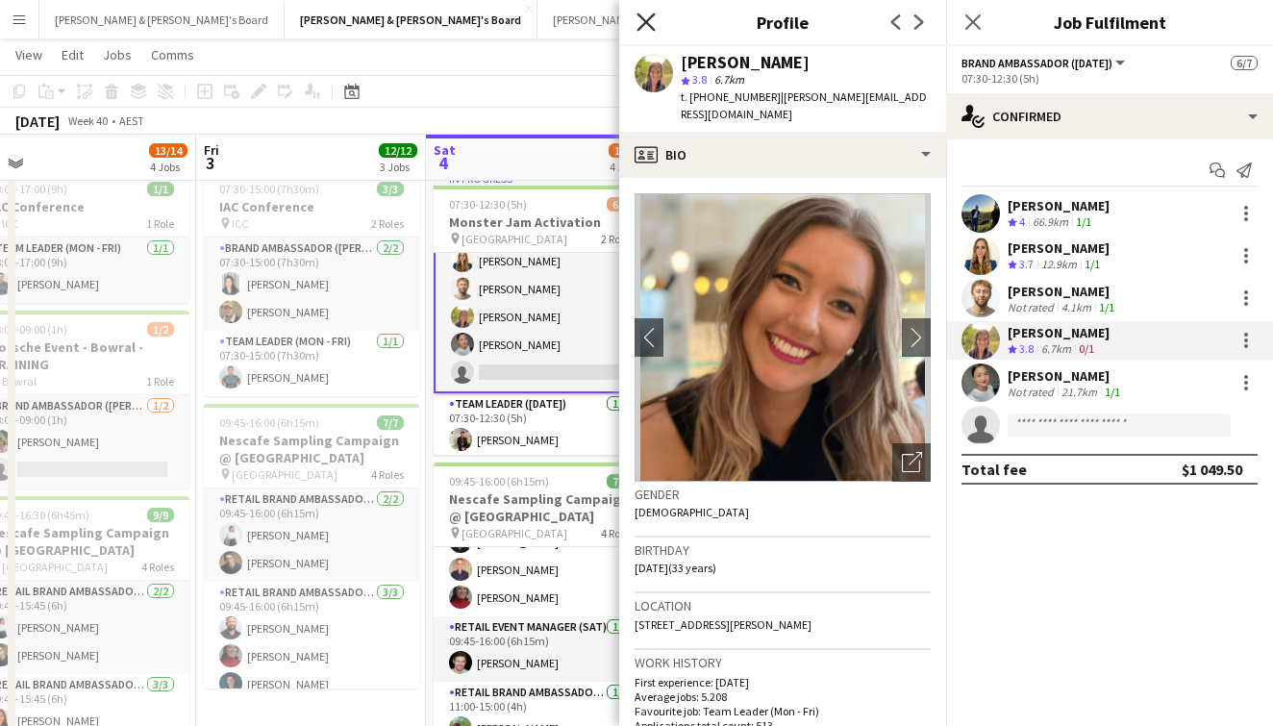
click at [648, 28] on icon "Close pop-in" at bounding box center [646, 22] width 18 height 18
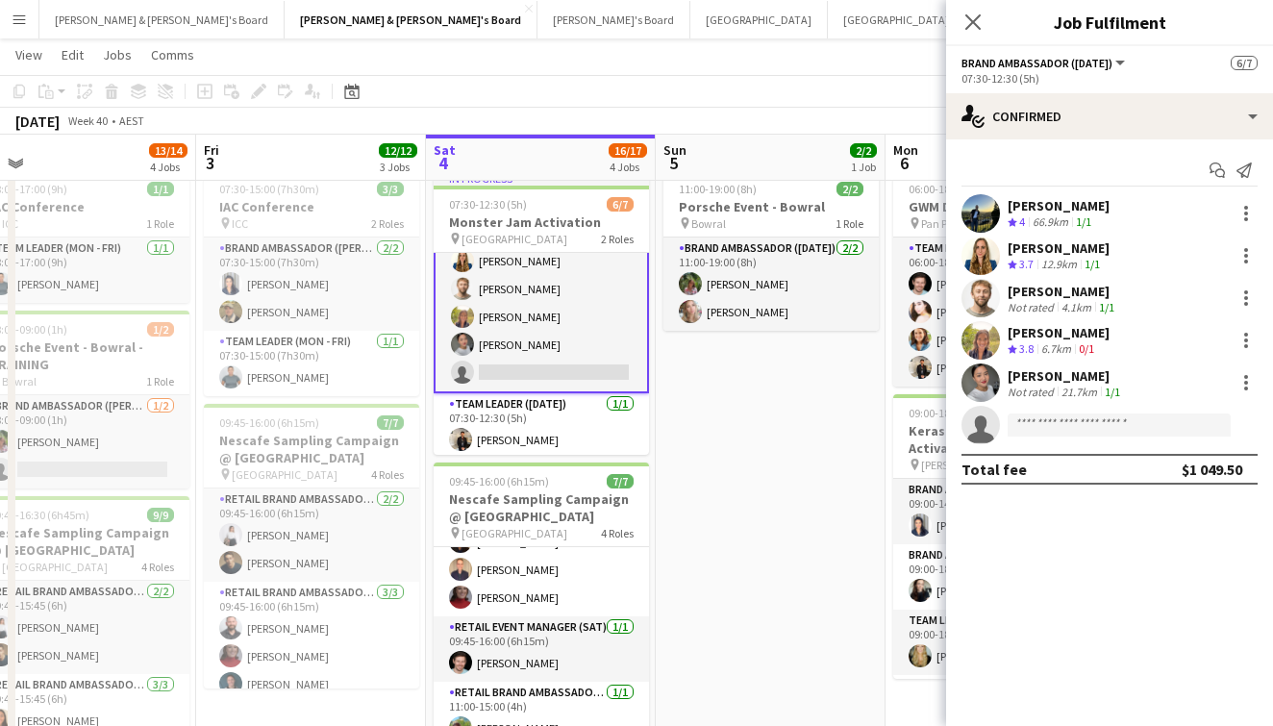
scroll to position [25, 0]
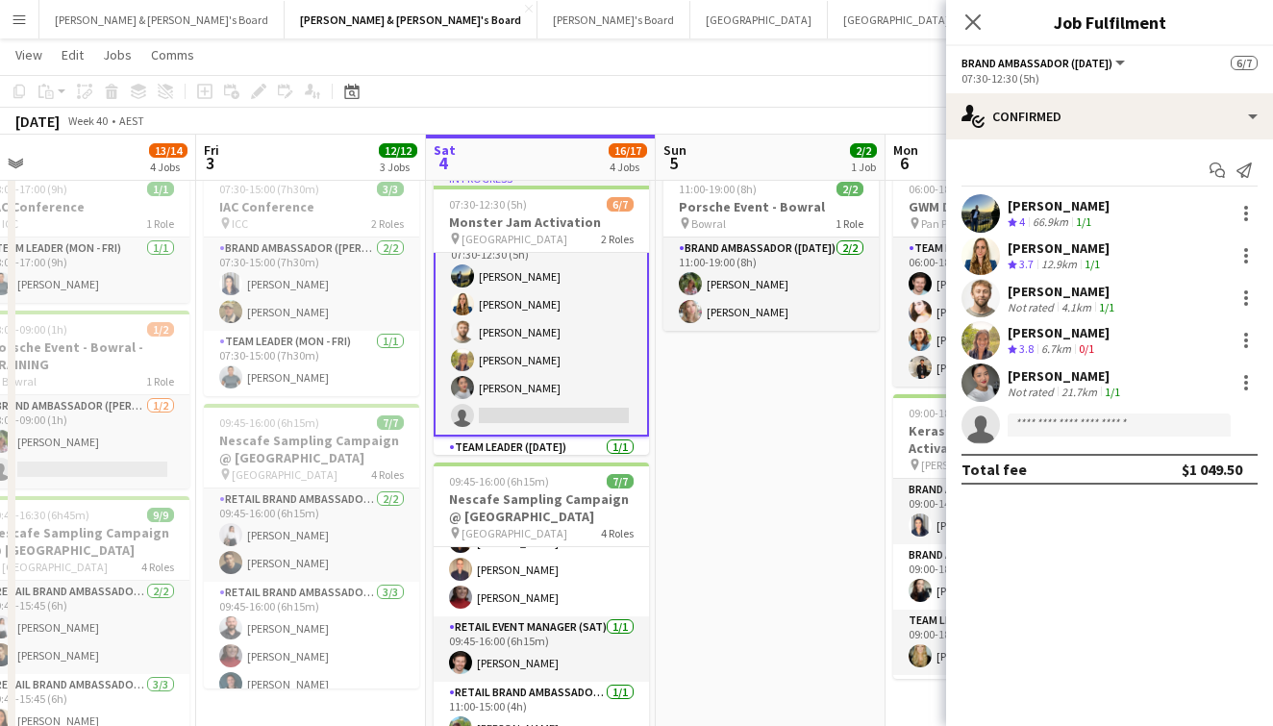
click at [990, 383] on app-user-avatar at bounding box center [981, 382] width 38 height 38
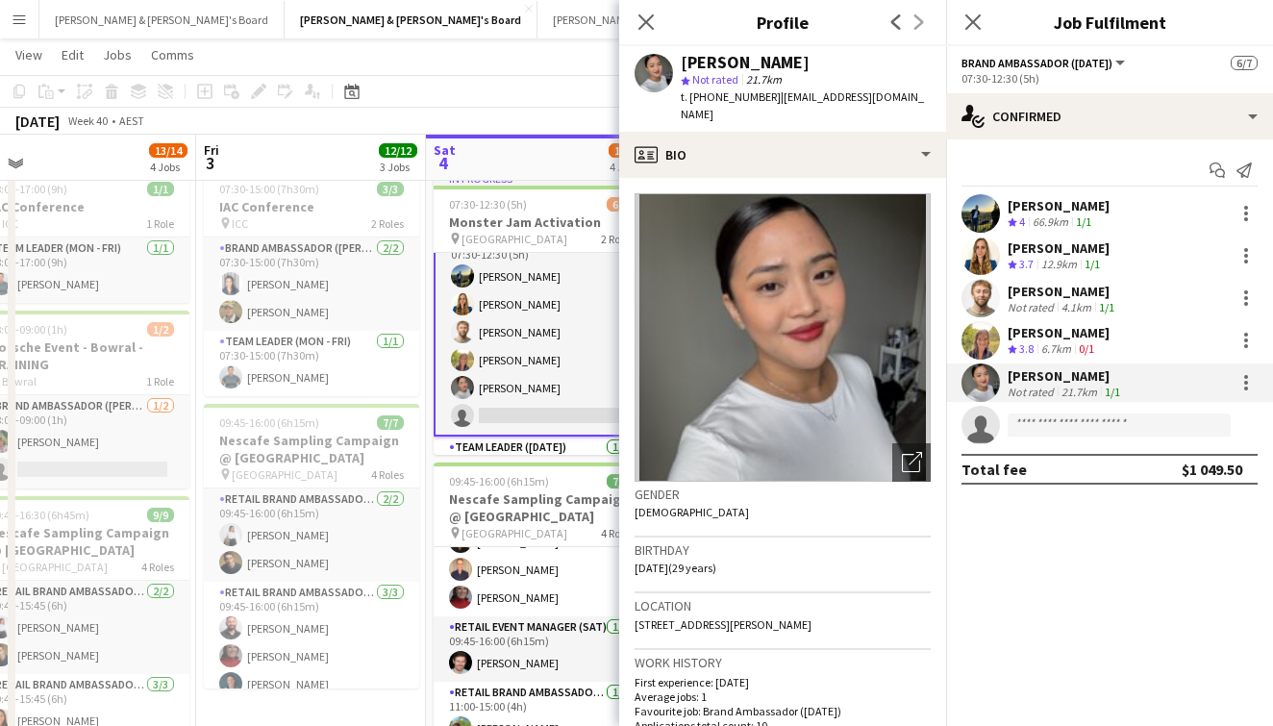
click at [979, 338] on app-user-avatar at bounding box center [981, 340] width 38 height 38
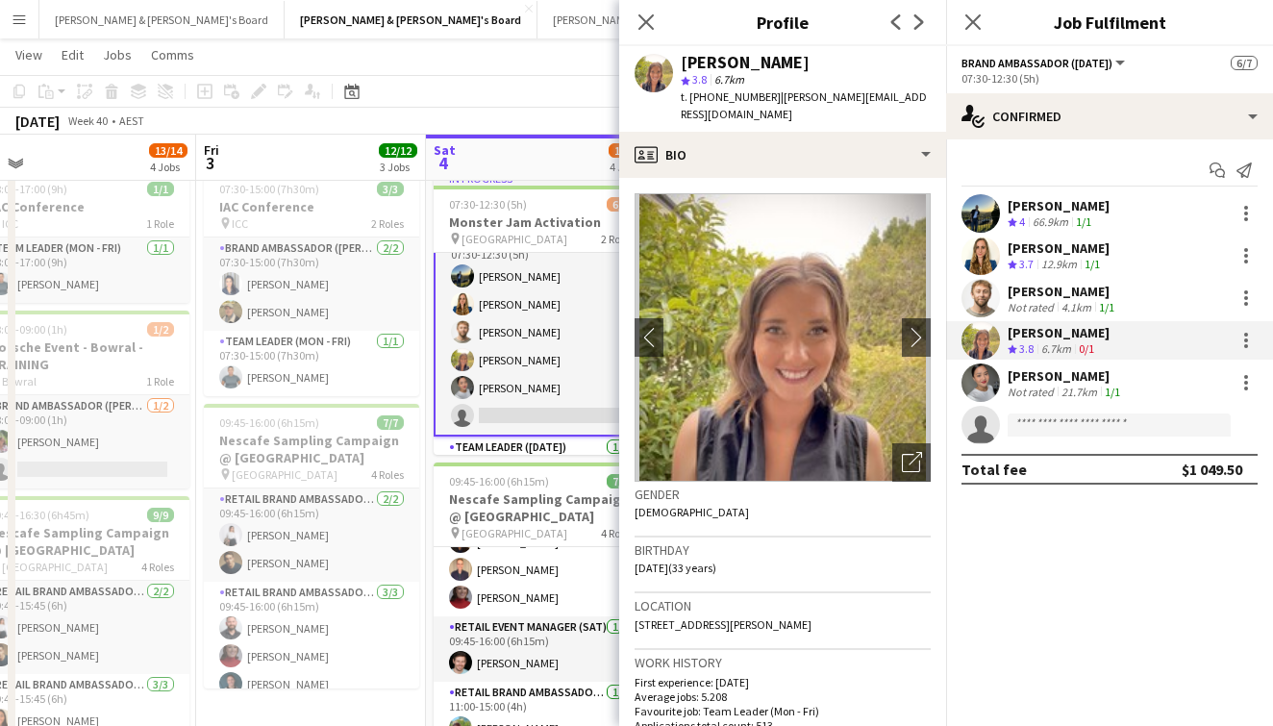
click at [979, 296] on app-user-avatar at bounding box center [981, 298] width 38 height 38
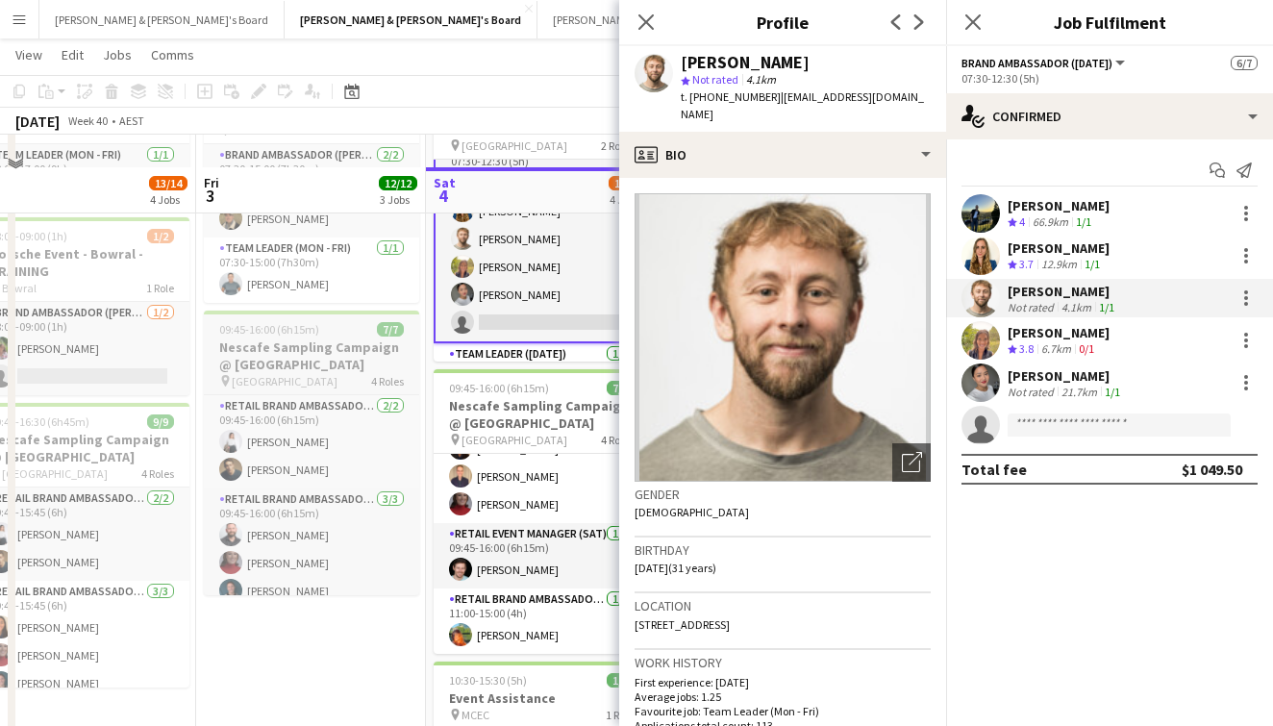
scroll to position [181, 0]
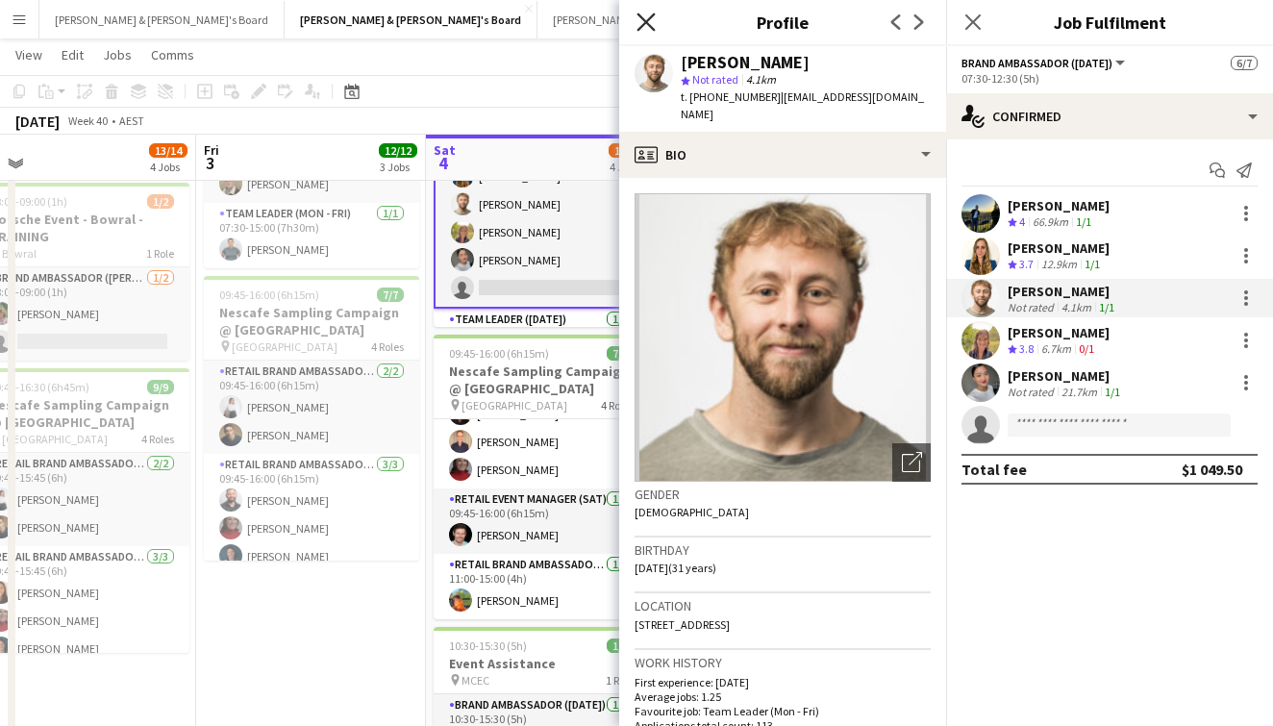
click at [638, 27] on icon "Close pop-in" at bounding box center [646, 22] width 18 height 18
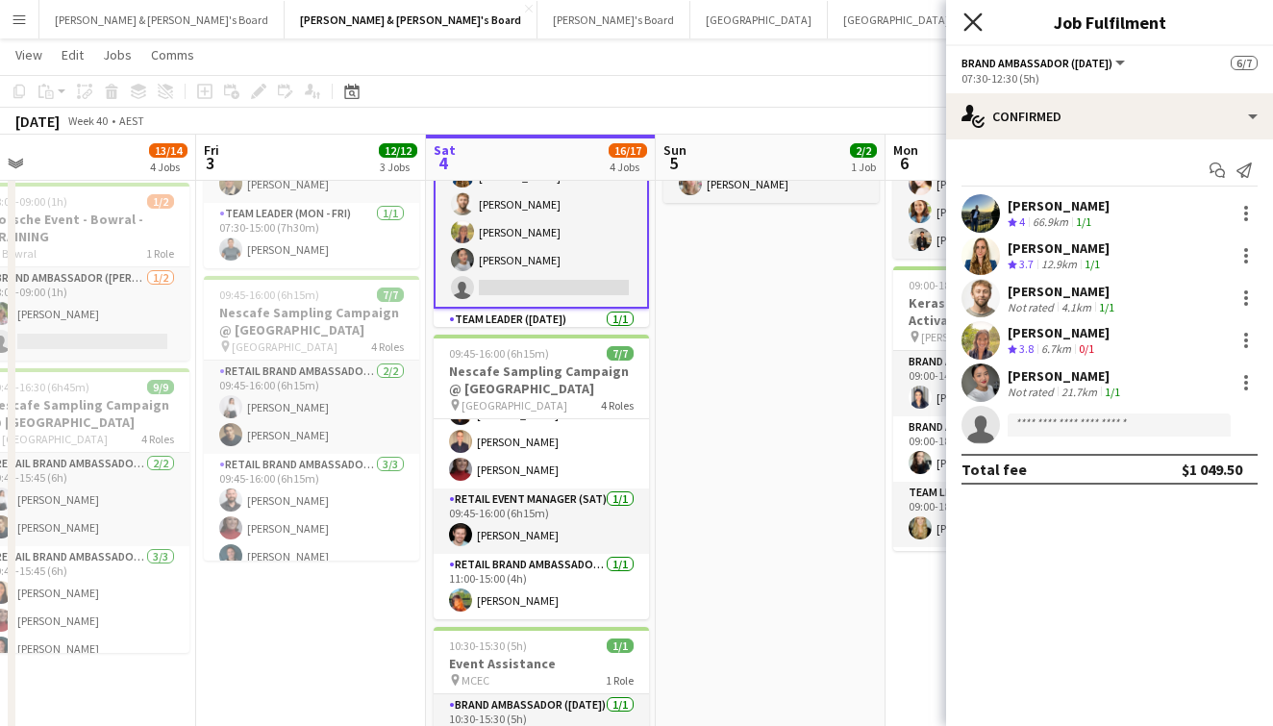
click at [975, 20] on icon at bounding box center [972, 22] width 18 height 18
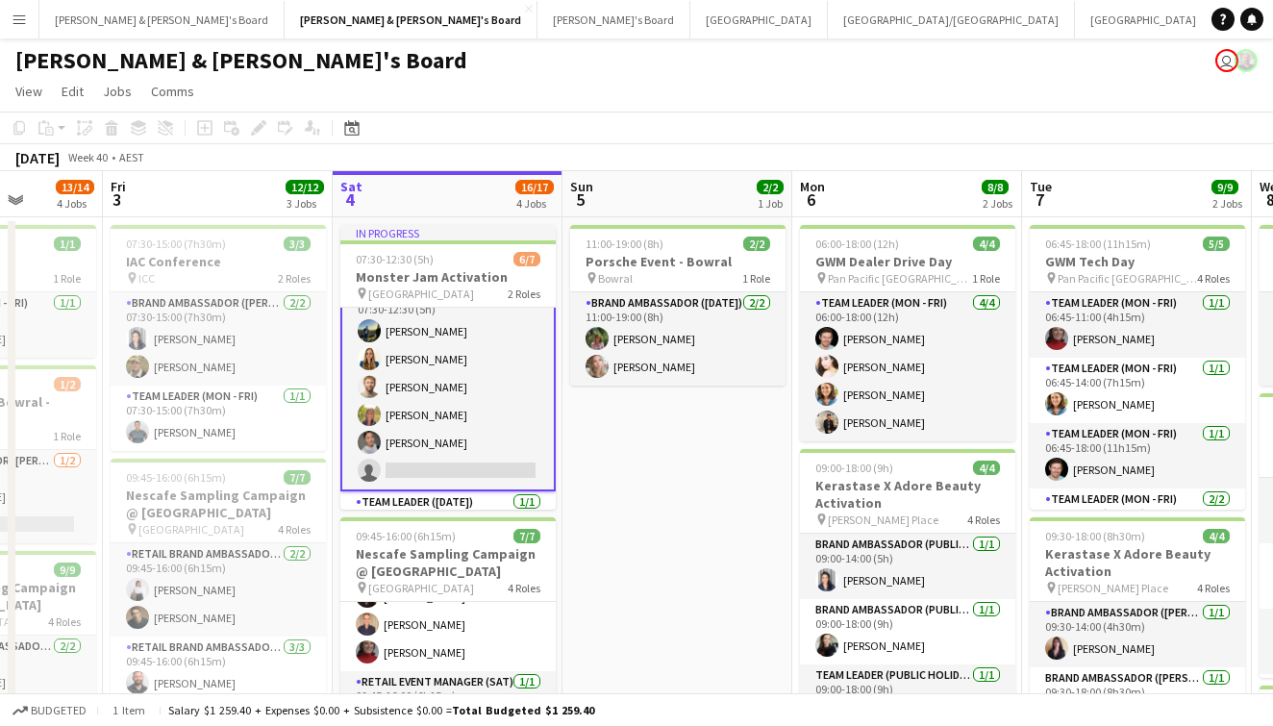
scroll to position [0, 829]
